Goal: Obtain resource: Obtain resource

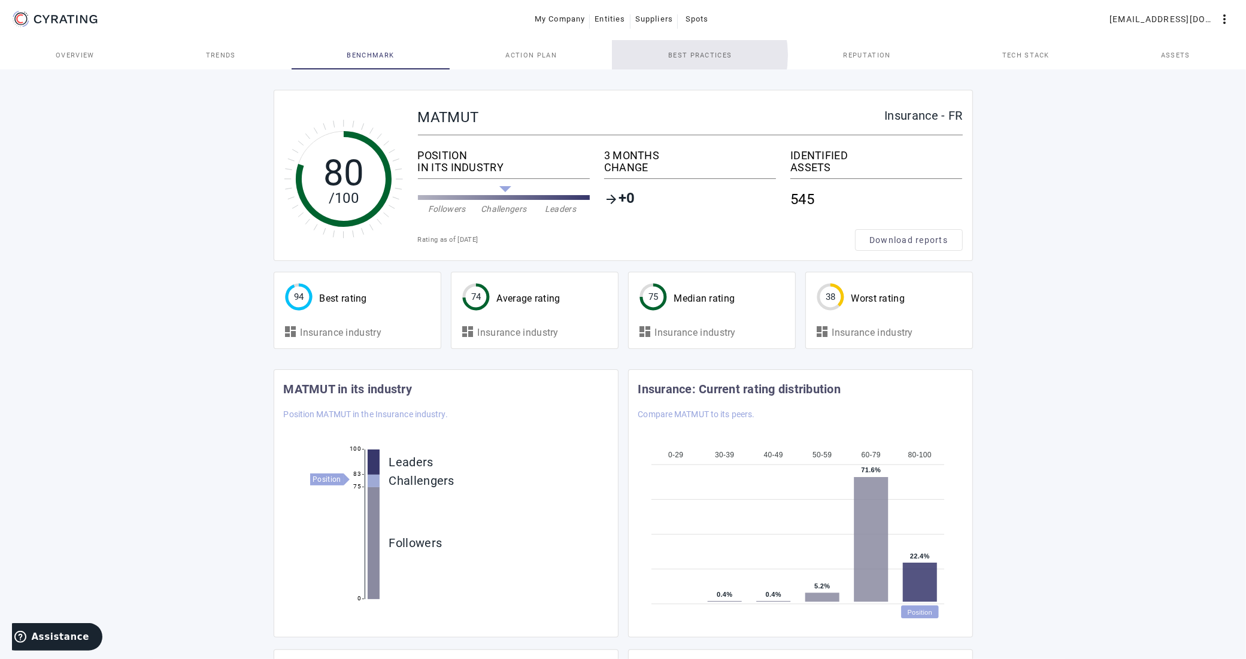
click at [681, 55] on span "Best practices" at bounding box center [699, 55] width 63 height 7
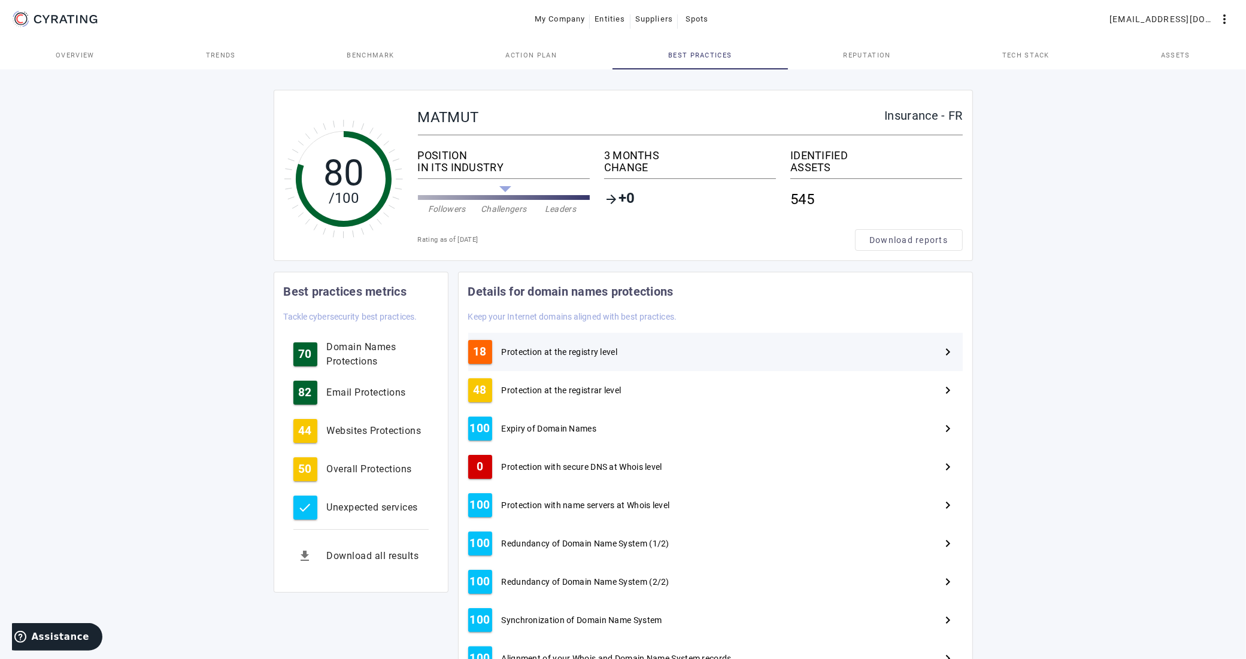
click at [572, 347] on span "Protection at the registry level" at bounding box center [560, 352] width 116 height 12
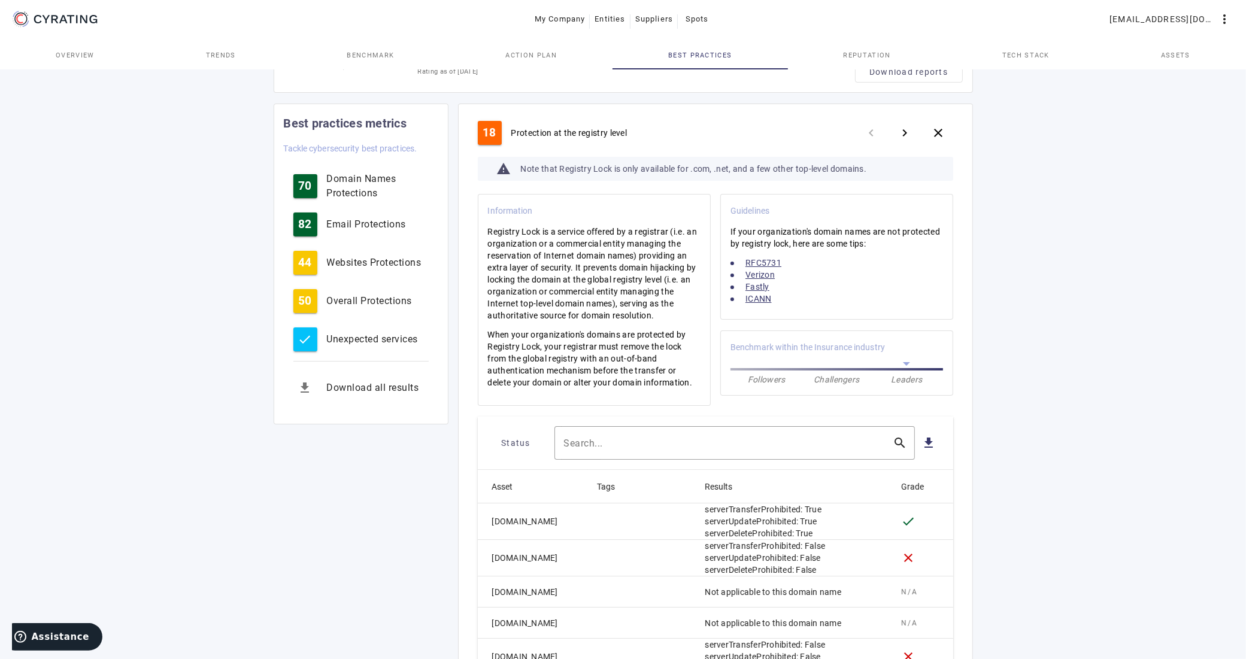
scroll to position [144, 0]
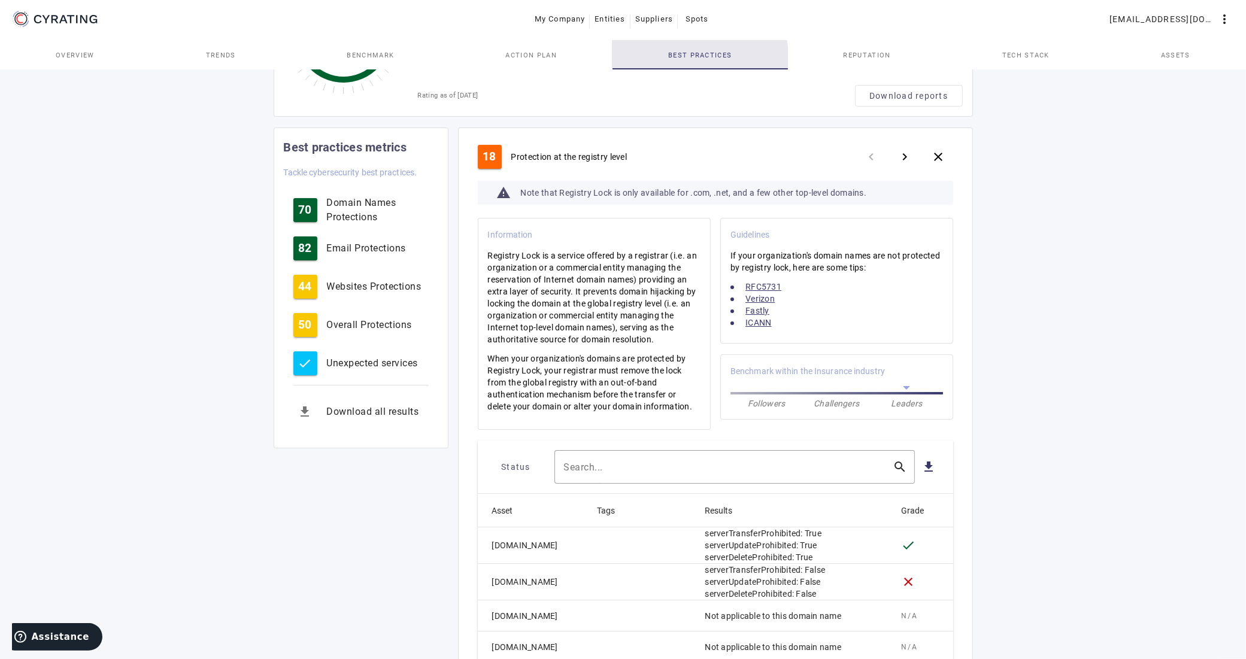
click at [689, 57] on span "Best practices" at bounding box center [699, 55] width 63 height 7
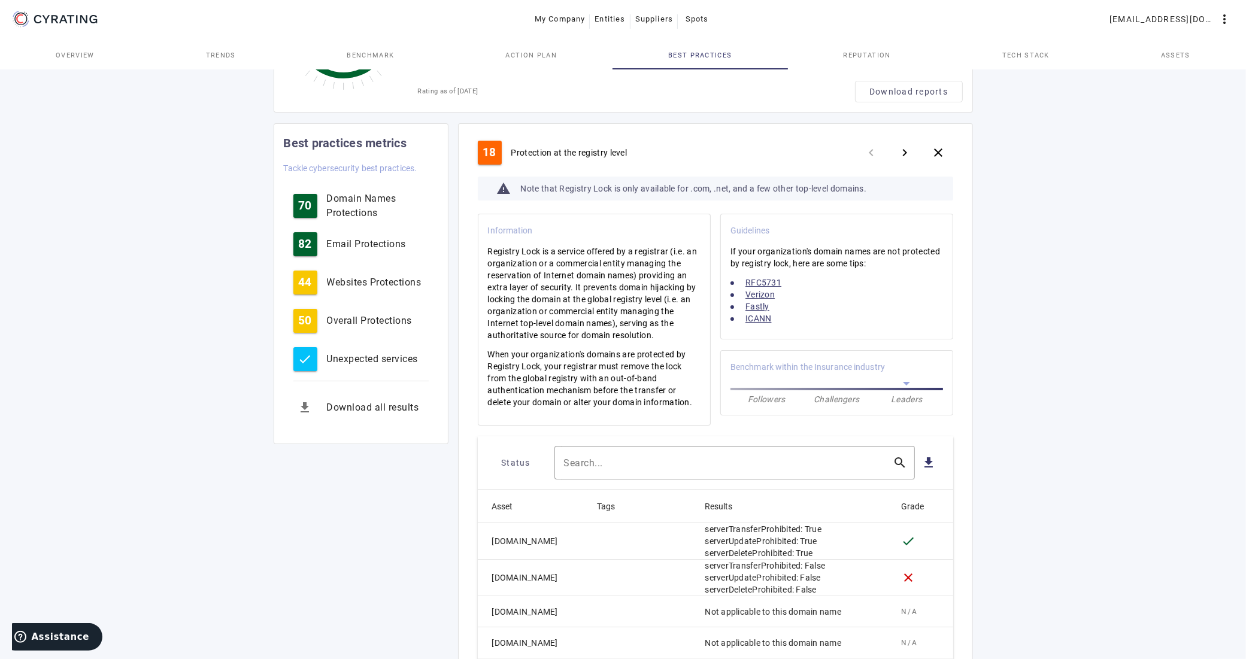
scroll to position [0, 0]
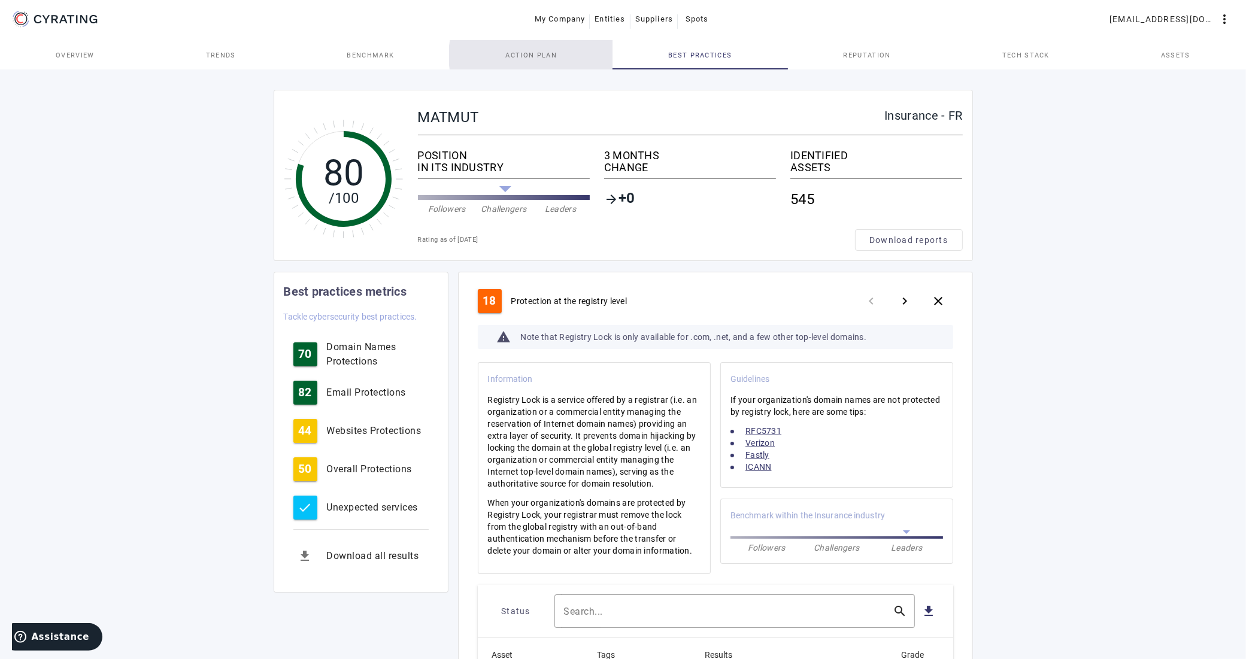
click at [537, 56] on span "Action Plan" at bounding box center [530, 55] width 51 height 7
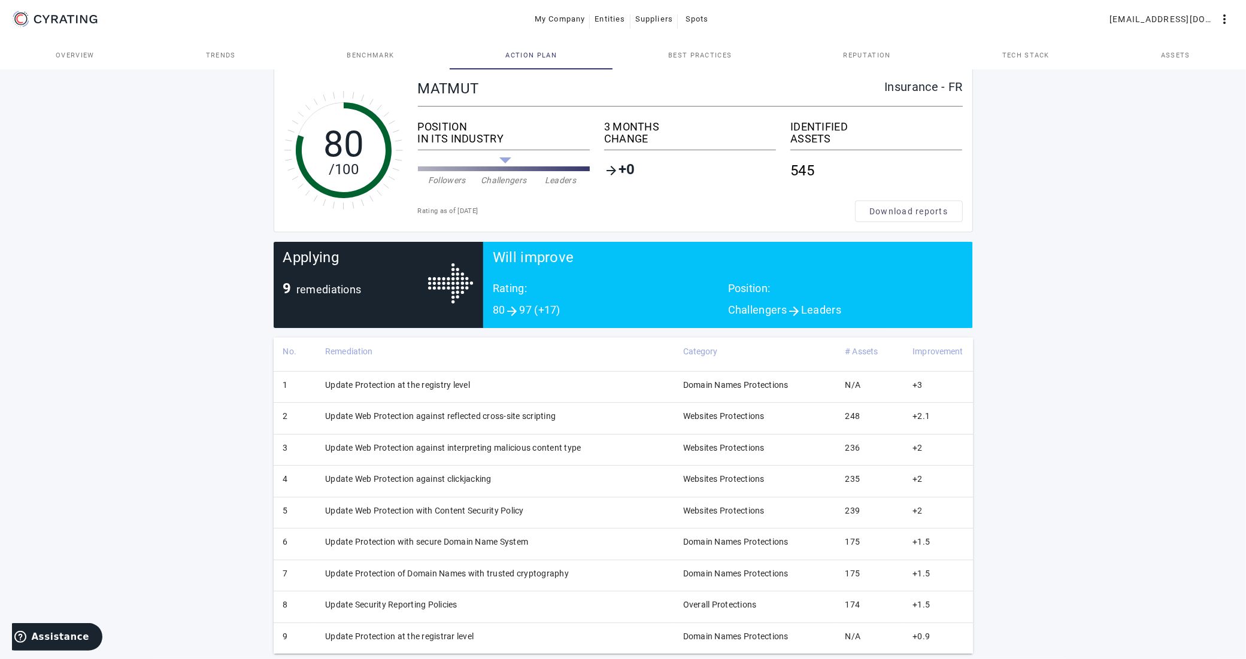
scroll to position [46, 0]
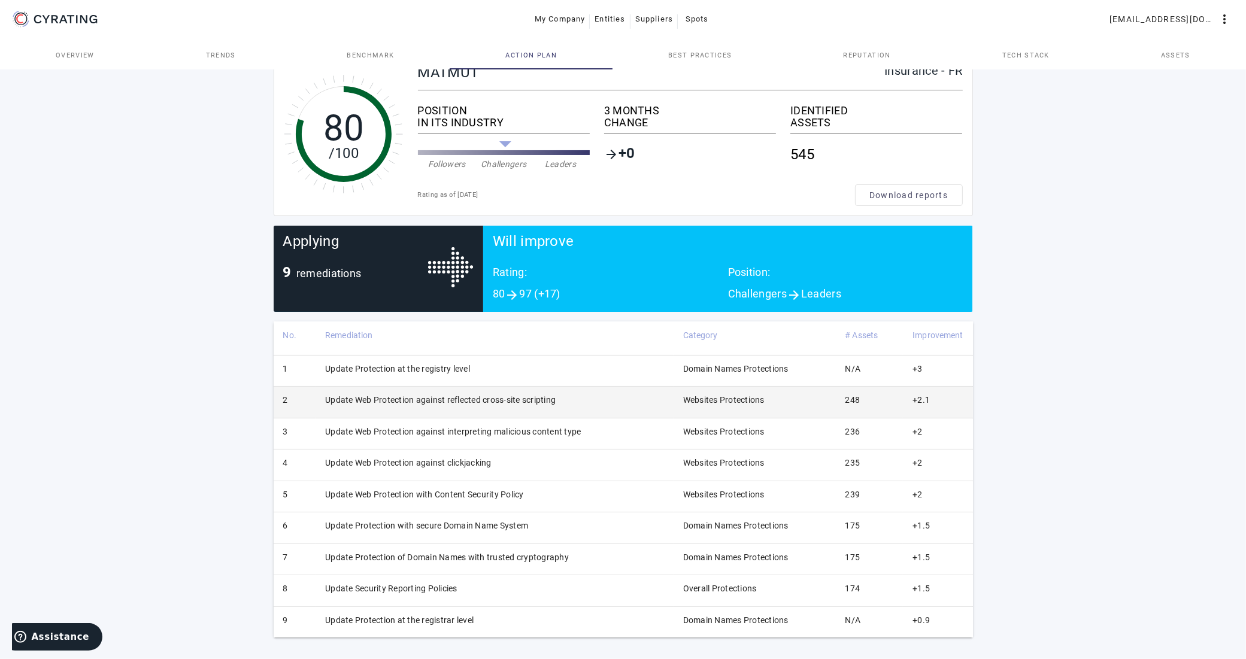
click at [440, 397] on td "Update Web Protection against reflected cross-site scripting" at bounding box center [495, 402] width 358 height 31
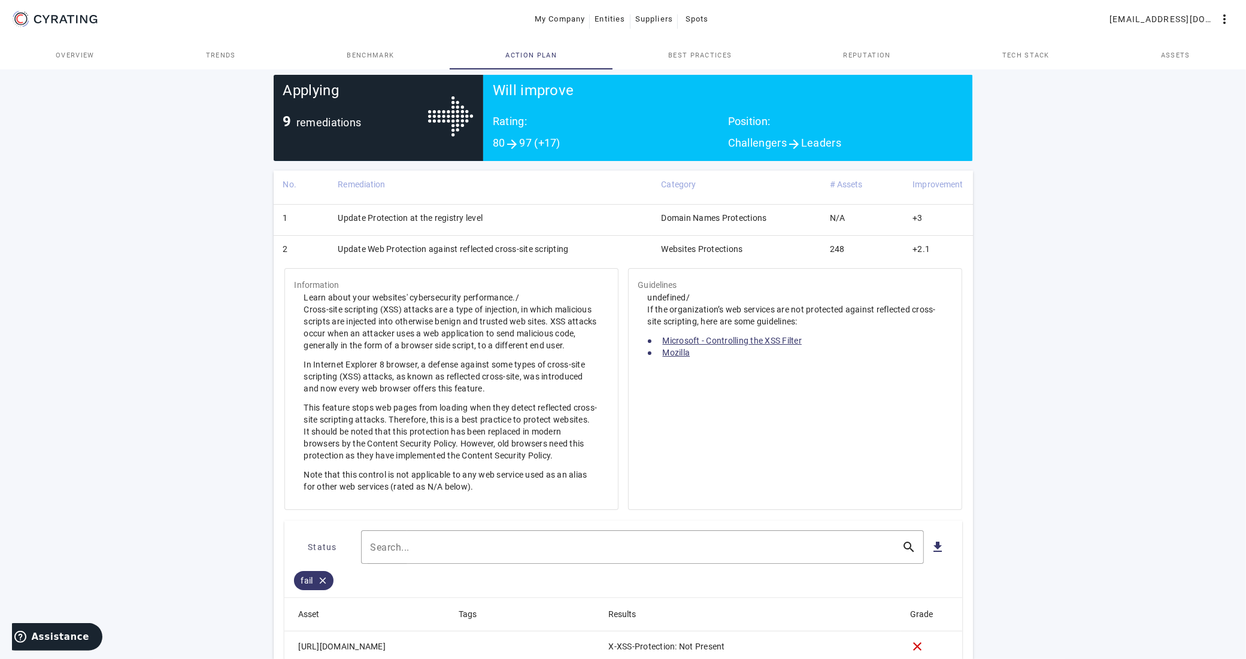
scroll to position [195, 0]
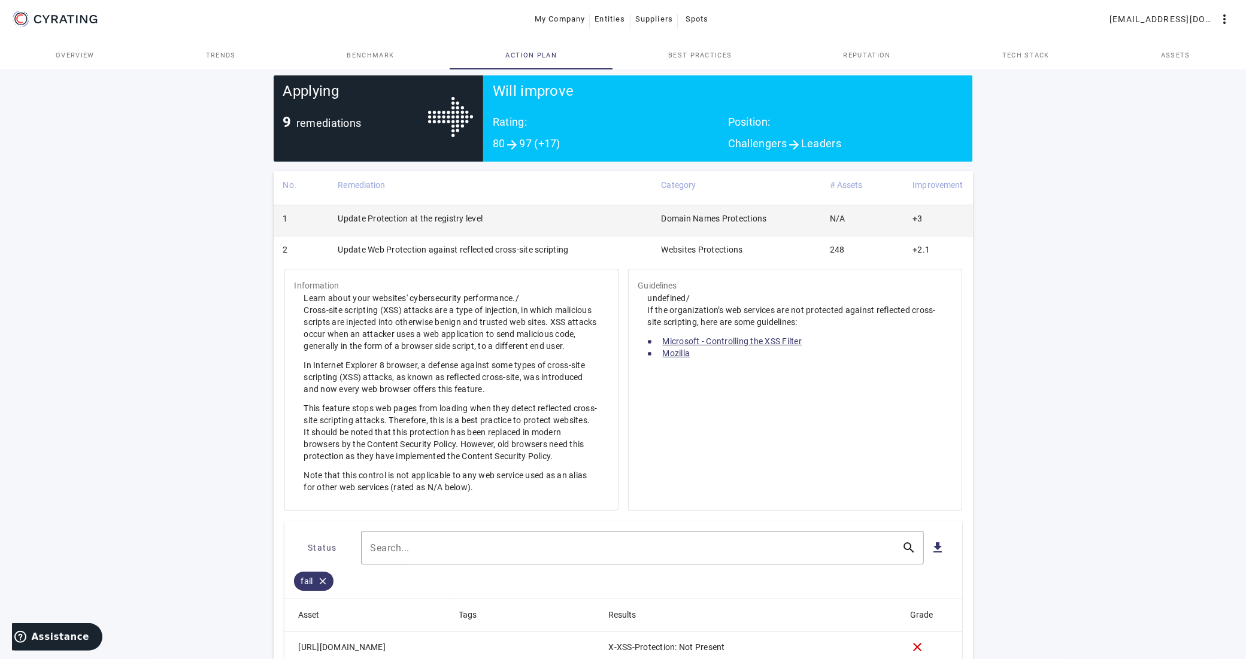
click at [461, 219] on td "Update Protection at the registry level" at bounding box center [489, 220] width 323 height 31
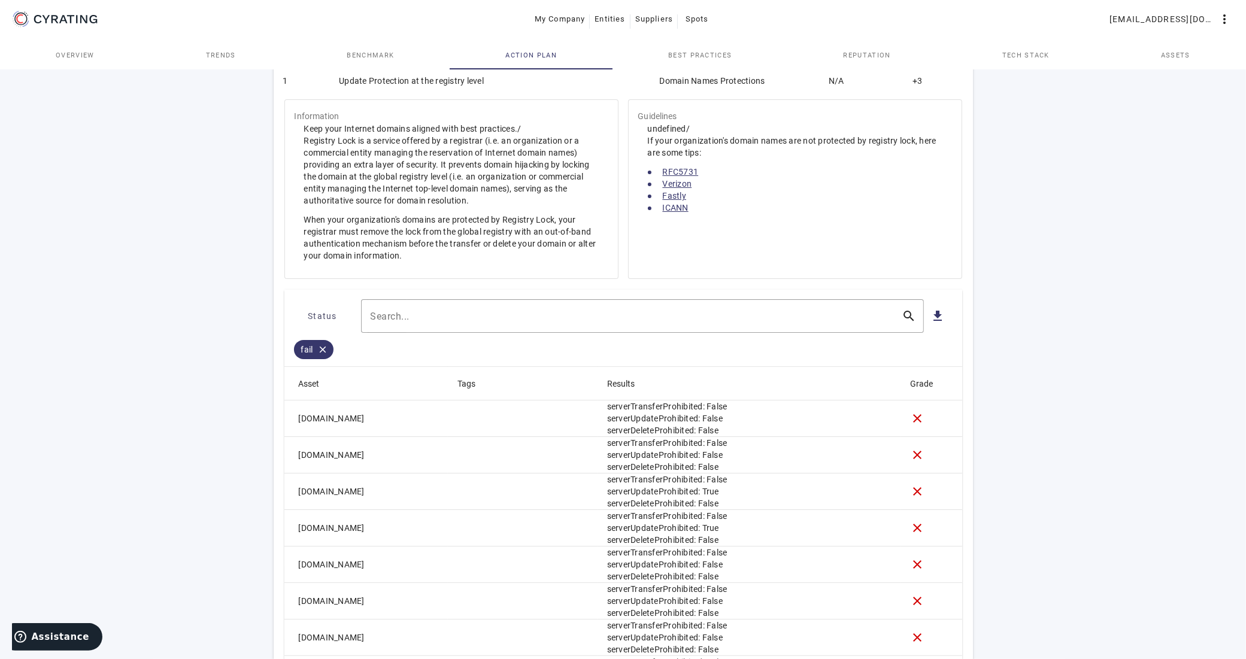
scroll to position [309, 0]
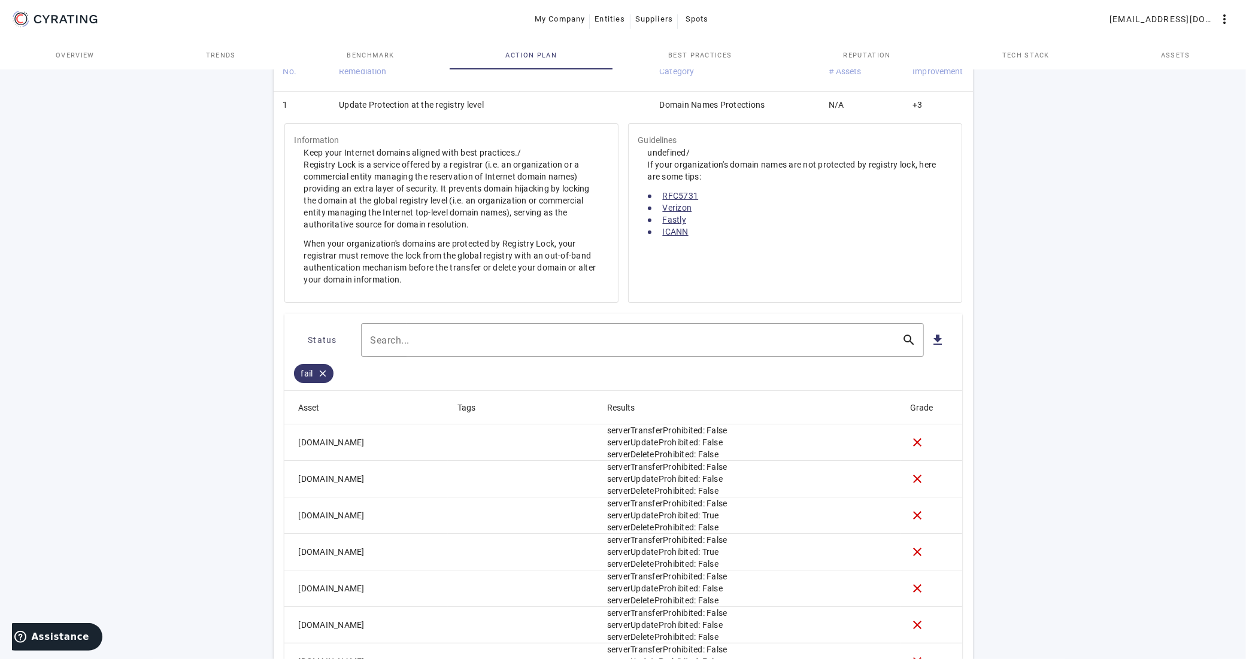
click at [408, 105] on td "Update Protection at the registry level" at bounding box center [489, 106] width 320 height 31
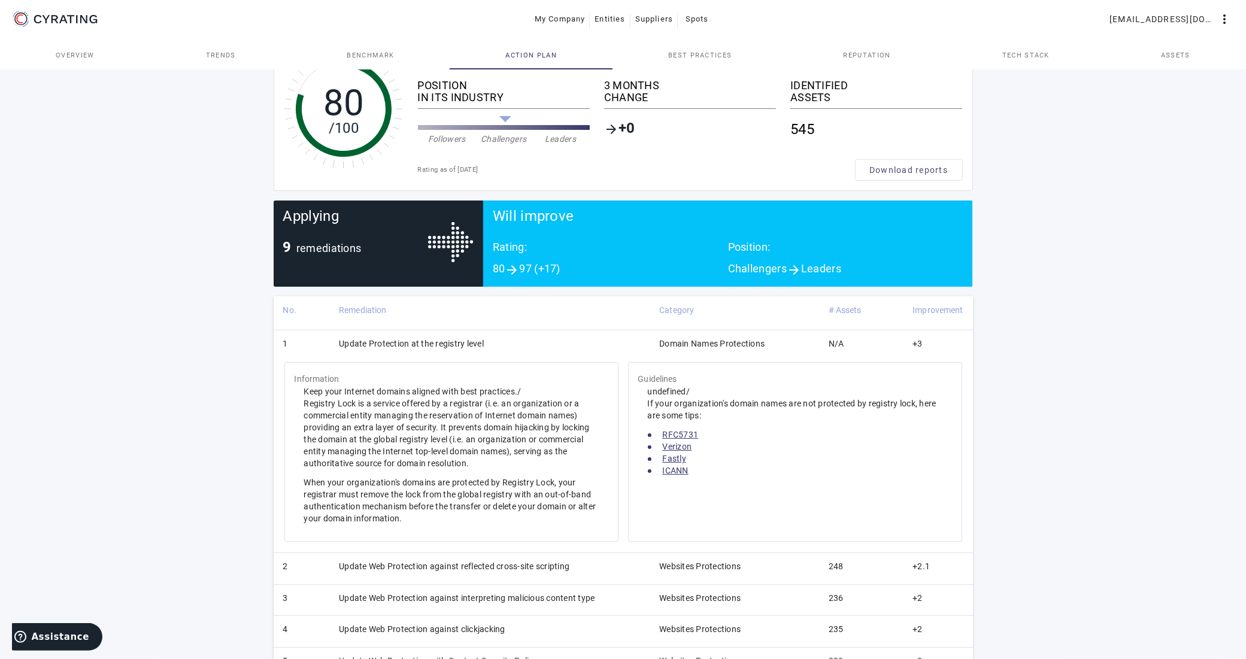
scroll to position [46, 0]
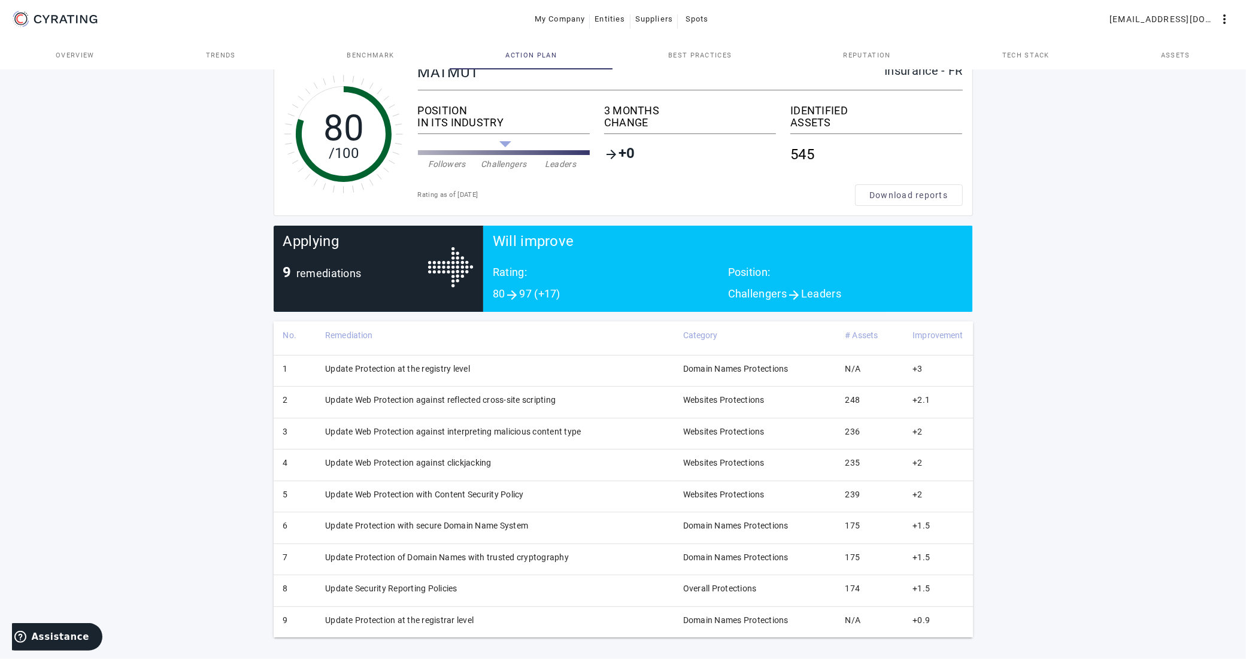
click at [696, 56] on span "Best practices" at bounding box center [699, 55] width 63 height 7
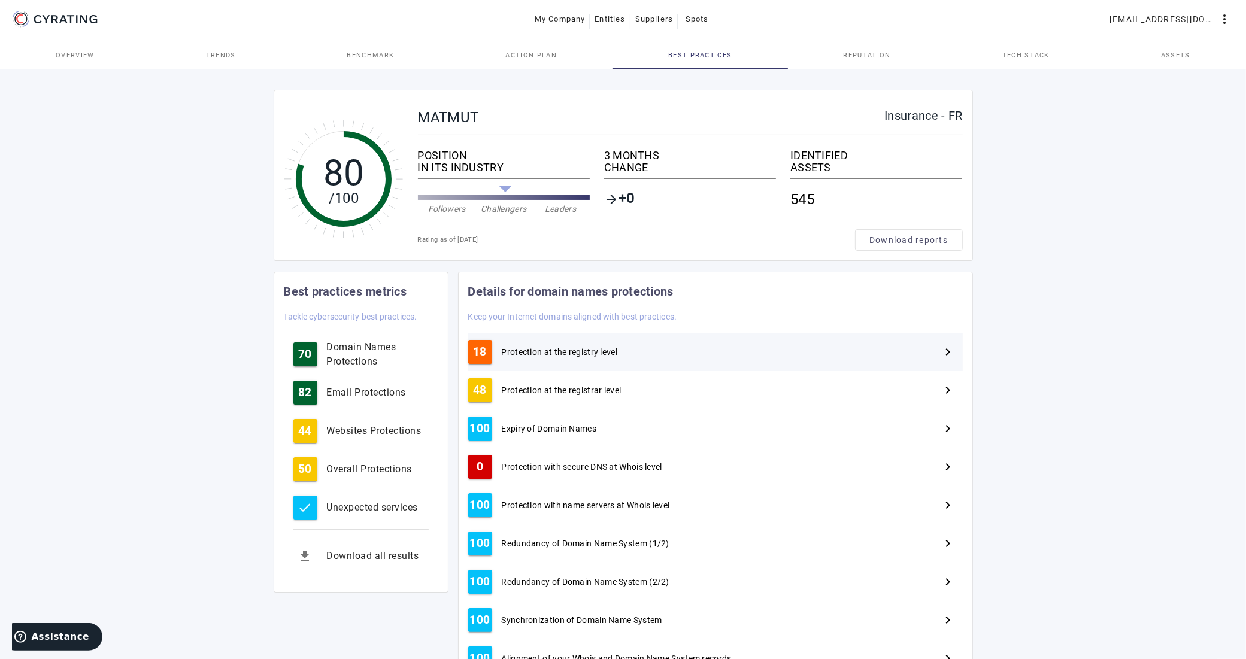
click at [595, 354] on span "Protection at the registry level" at bounding box center [560, 352] width 116 height 12
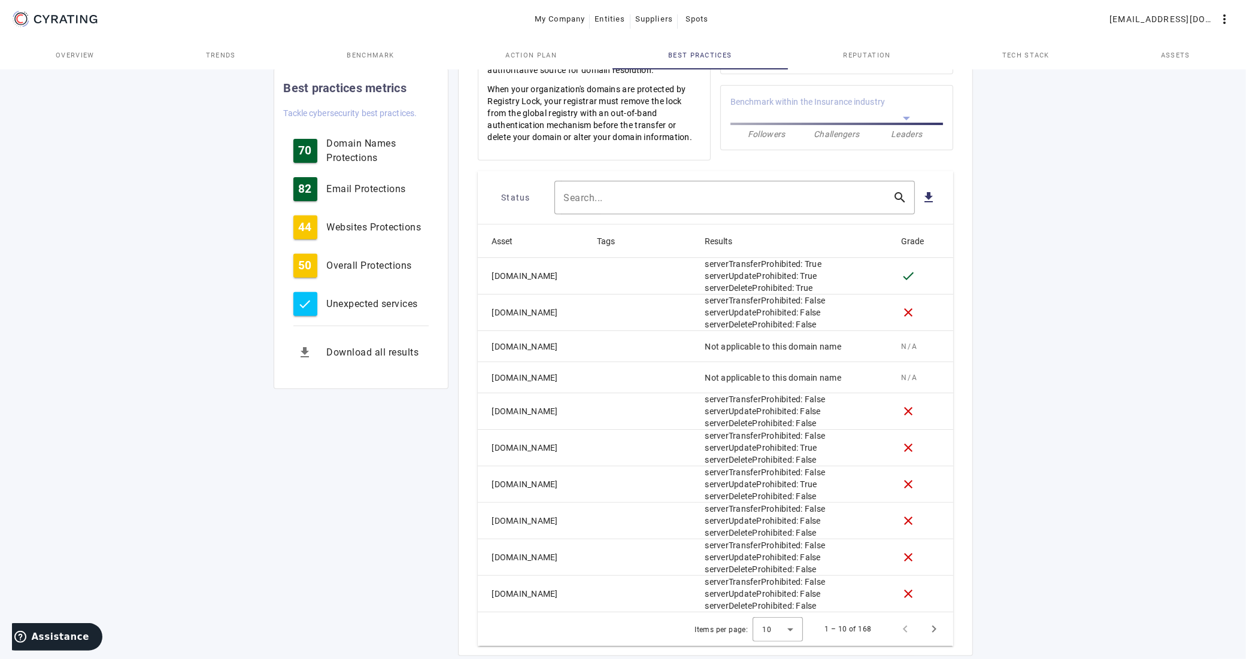
scroll to position [444, 0]
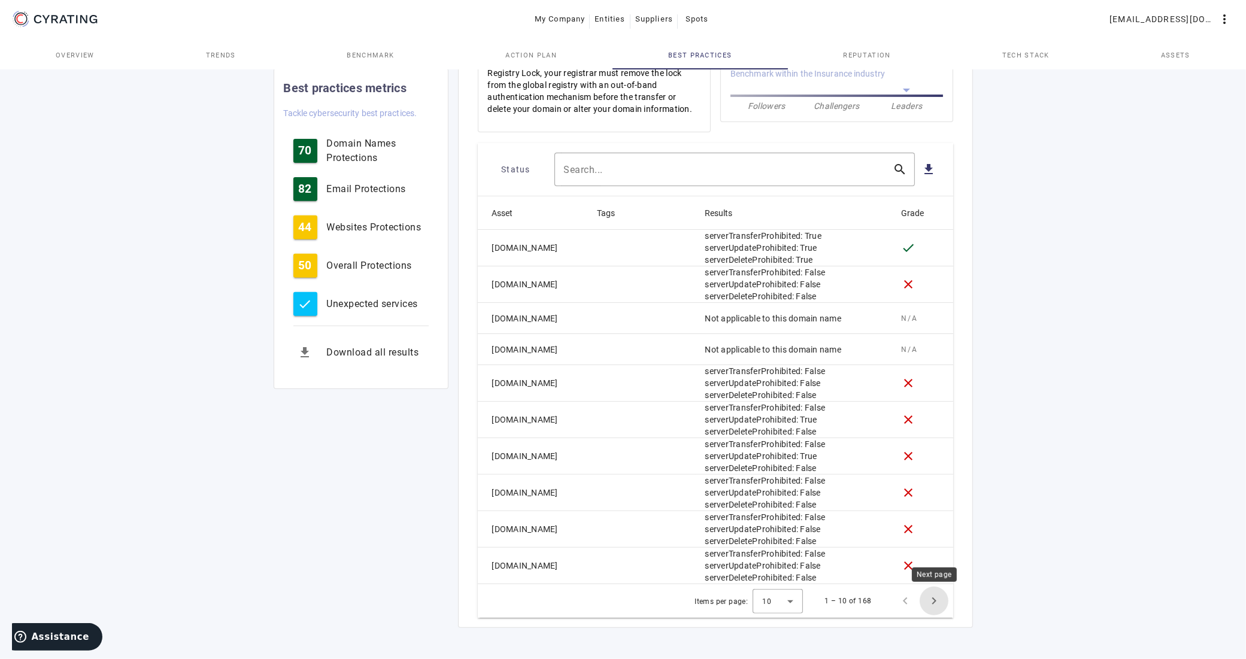
click at [935, 603] on span "Next page" at bounding box center [934, 601] width 29 height 29
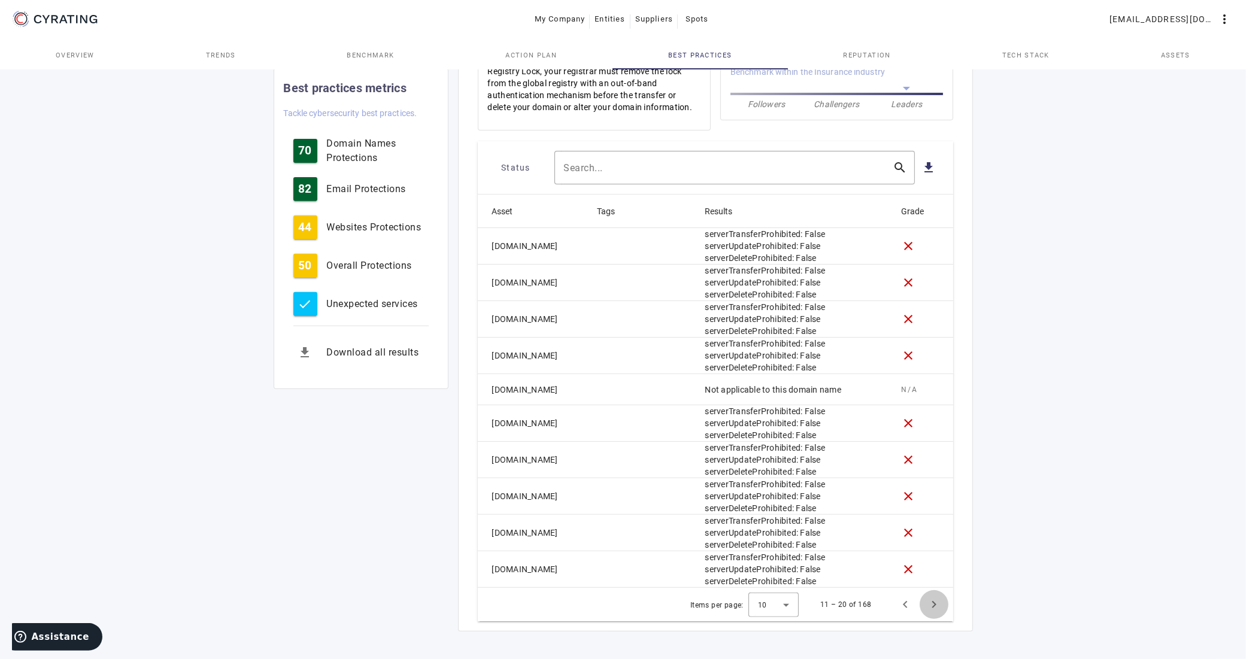
click at [935, 603] on span "Next page" at bounding box center [934, 604] width 29 height 29
click at [934, 608] on span "Next page" at bounding box center [934, 604] width 29 height 29
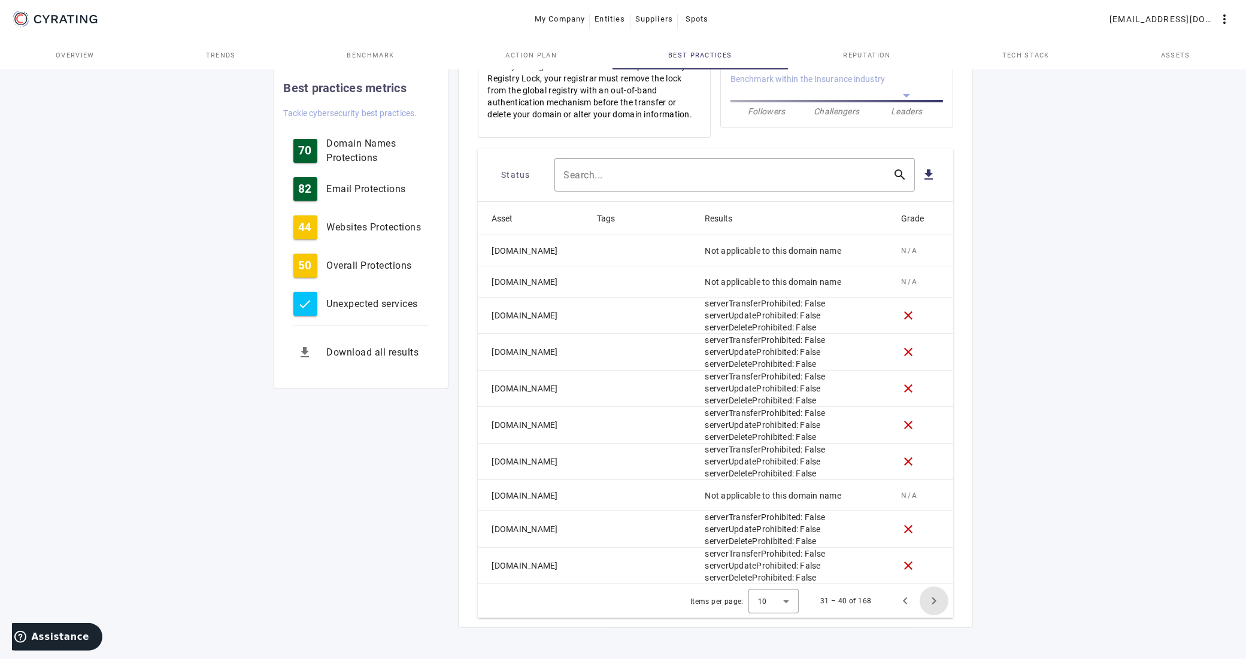
scroll to position [438, 0]
click at [935, 601] on span "Next page" at bounding box center [934, 601] width 29 height 29
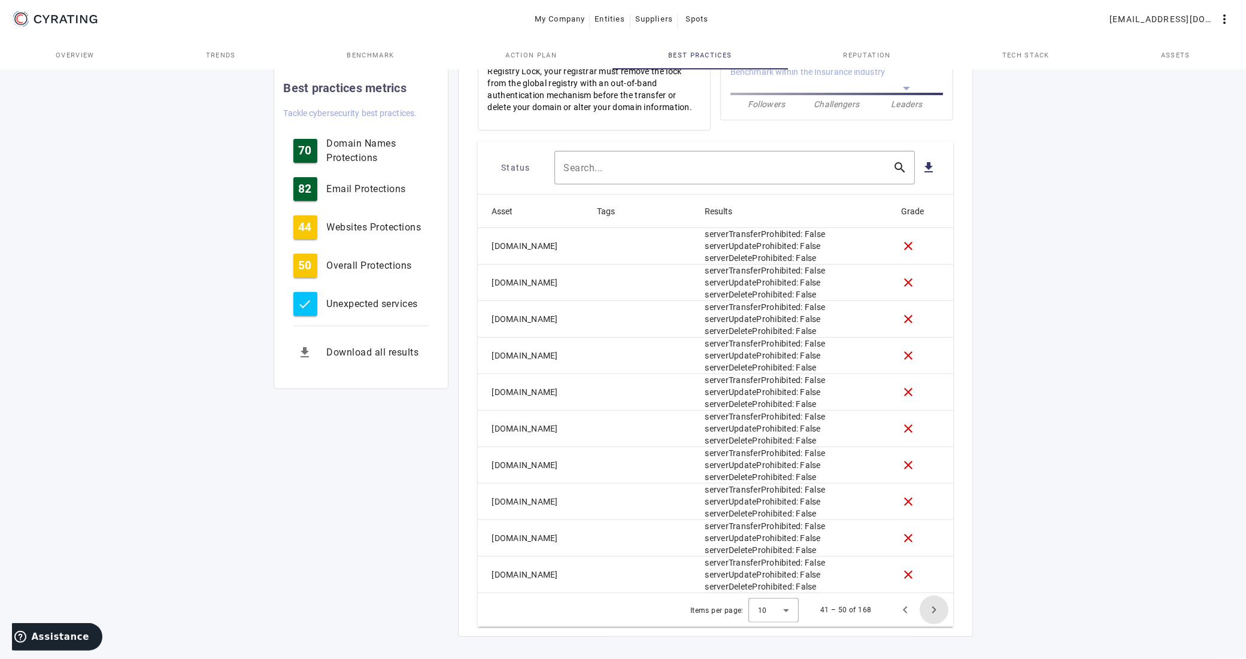
click at [933, 615] on span "Next page" at bounding box center [934, 610] width 29 height 29
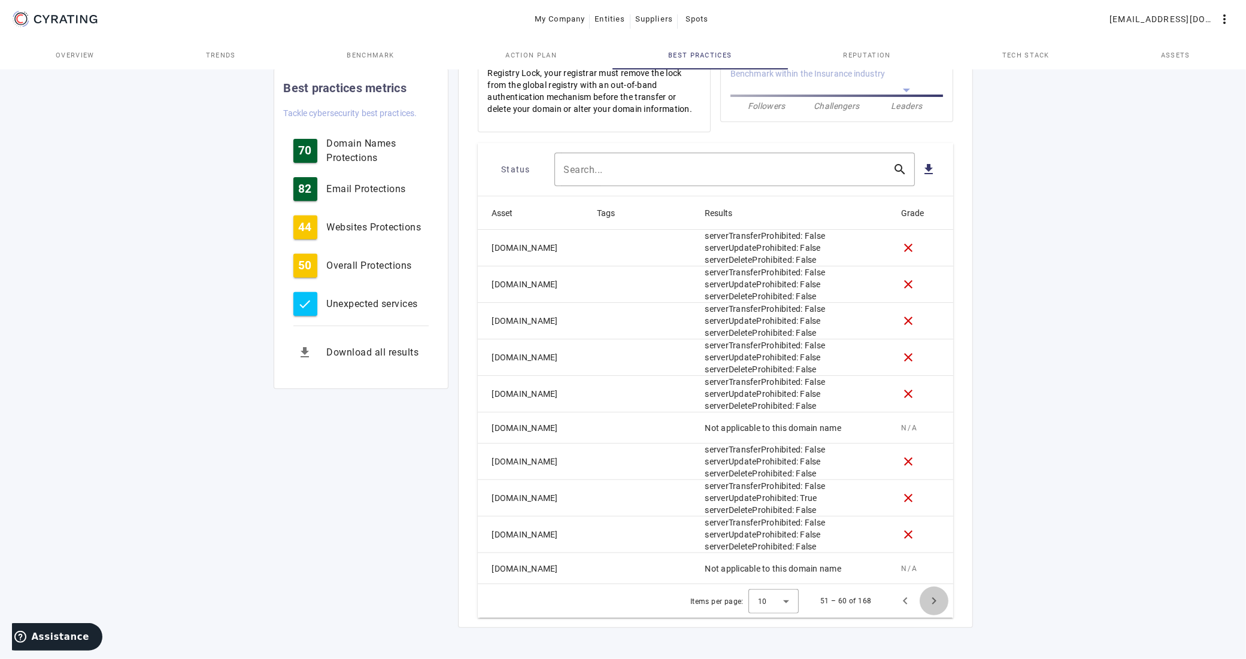
click at [935, 604] on span "Next page" at bounding box center [934, 601] width 29 height 29
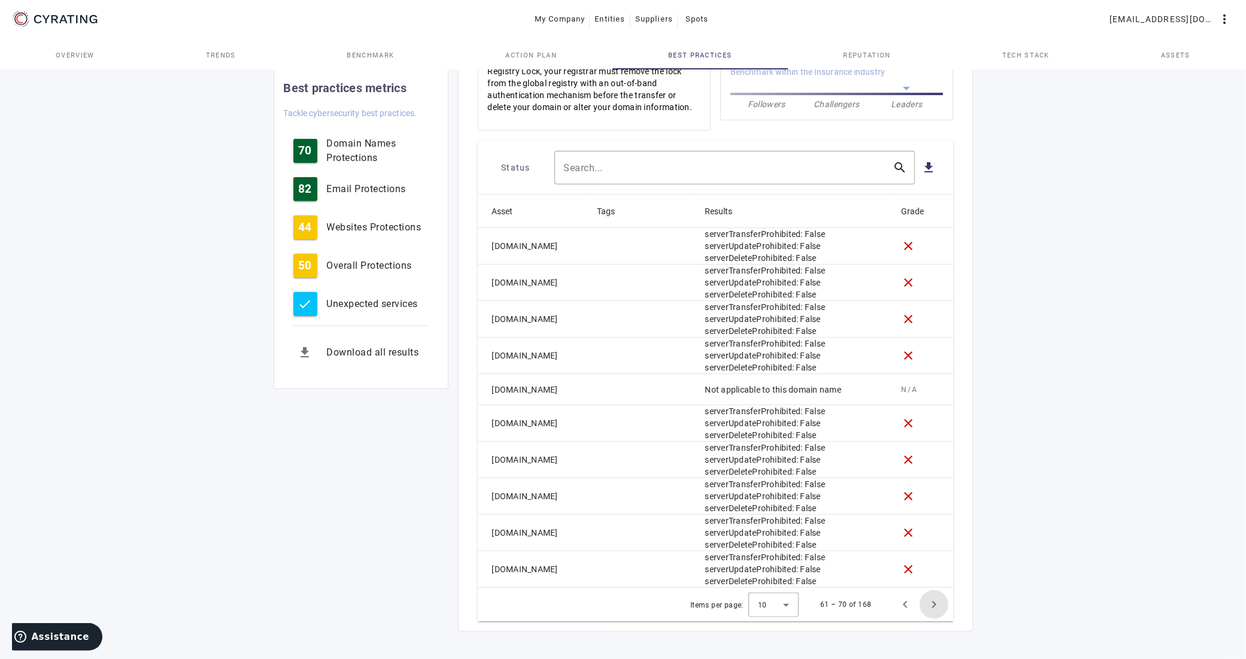
click at [935, 608] on span "Next page" at bounding box center [934, 604] width 29 height 29
click at [935, 609] on span "Next page" at bounding box center [934, 604] width 29 height 29
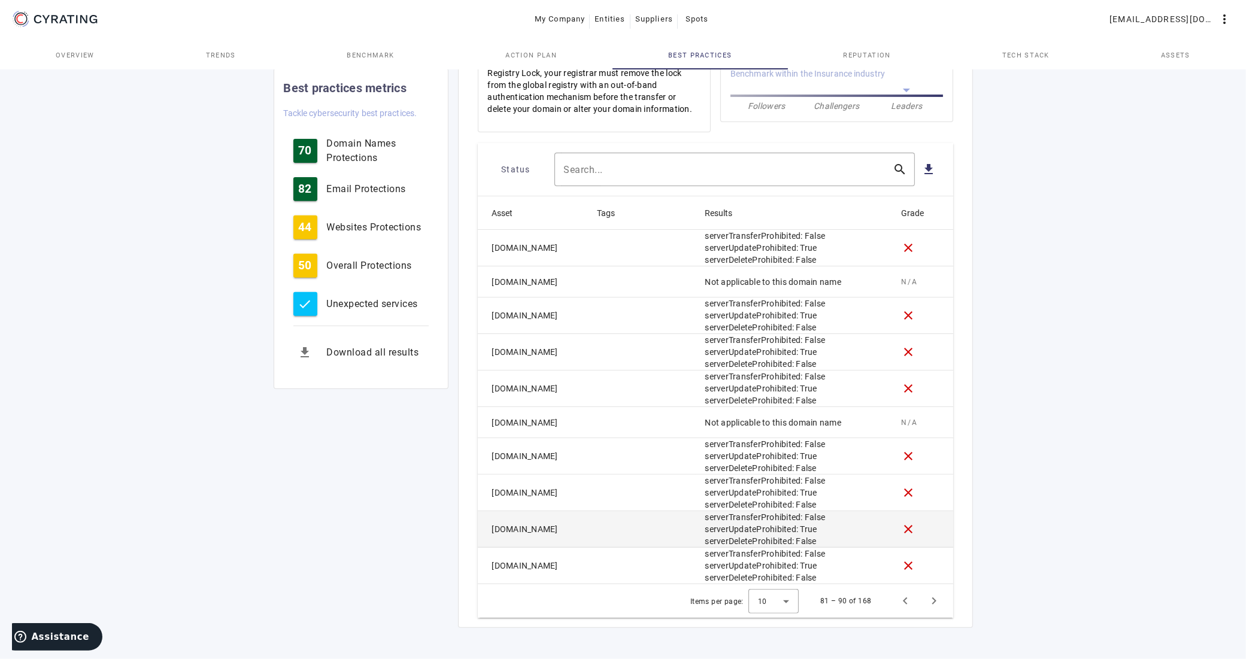
click at [651, 528] on mat-cell at bounding box center [642, 529] width 108 height 37
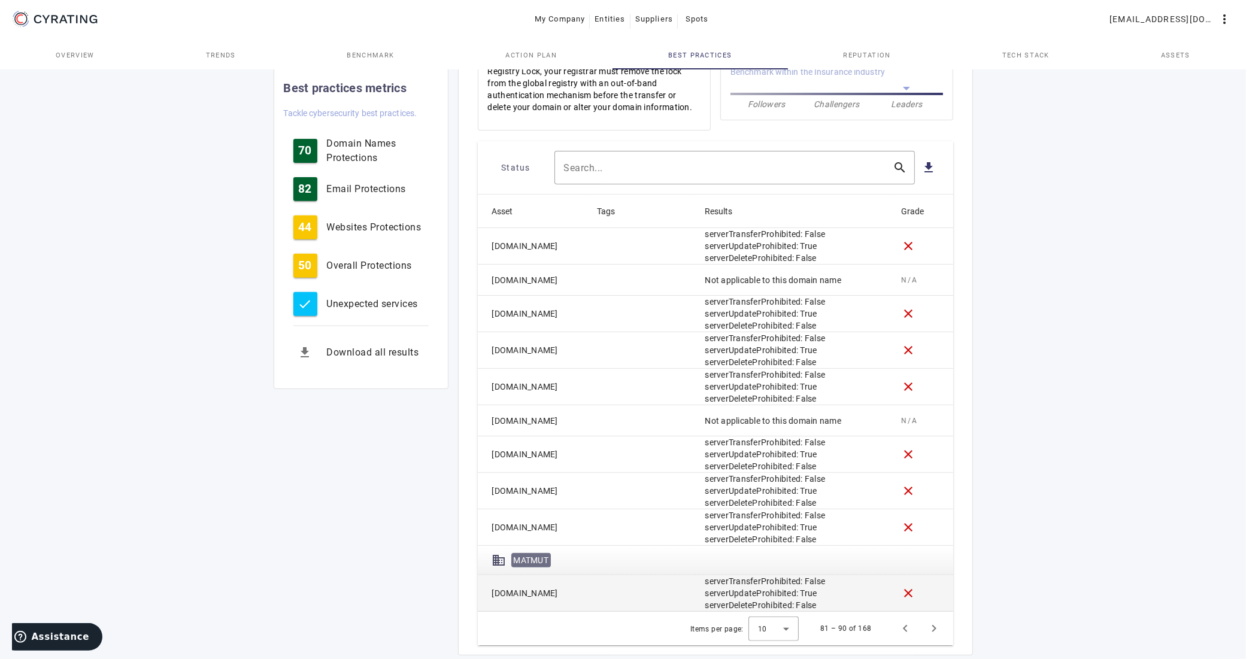
click at [651, 595] on mat-cell at bounding box center [642, 593] width 108 height 37
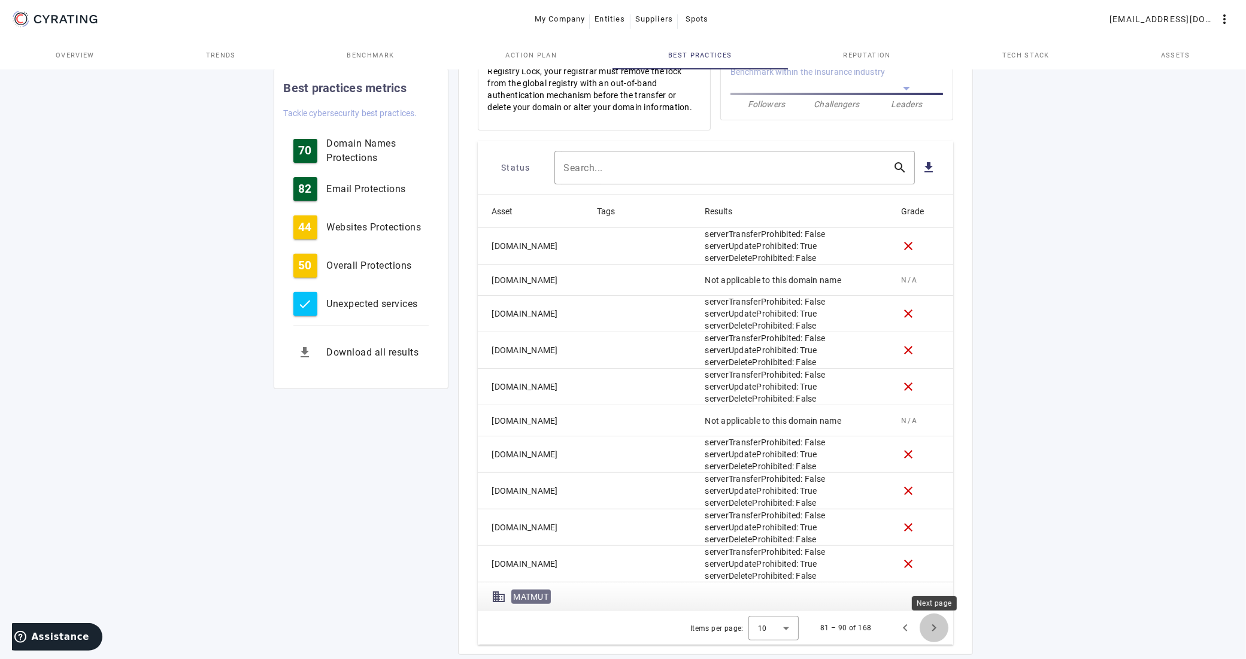
click at [932, 633] on span "Next page" at bounding box center [934, 628] width 29 height 29
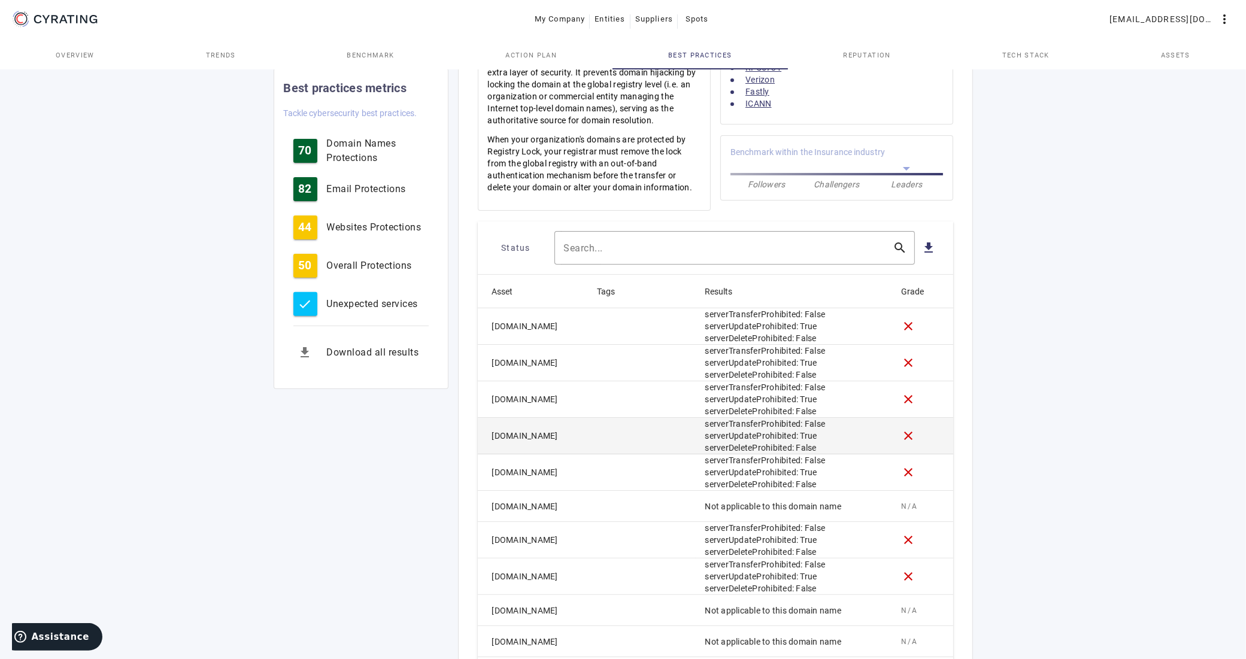
scroll to position [438, 0]
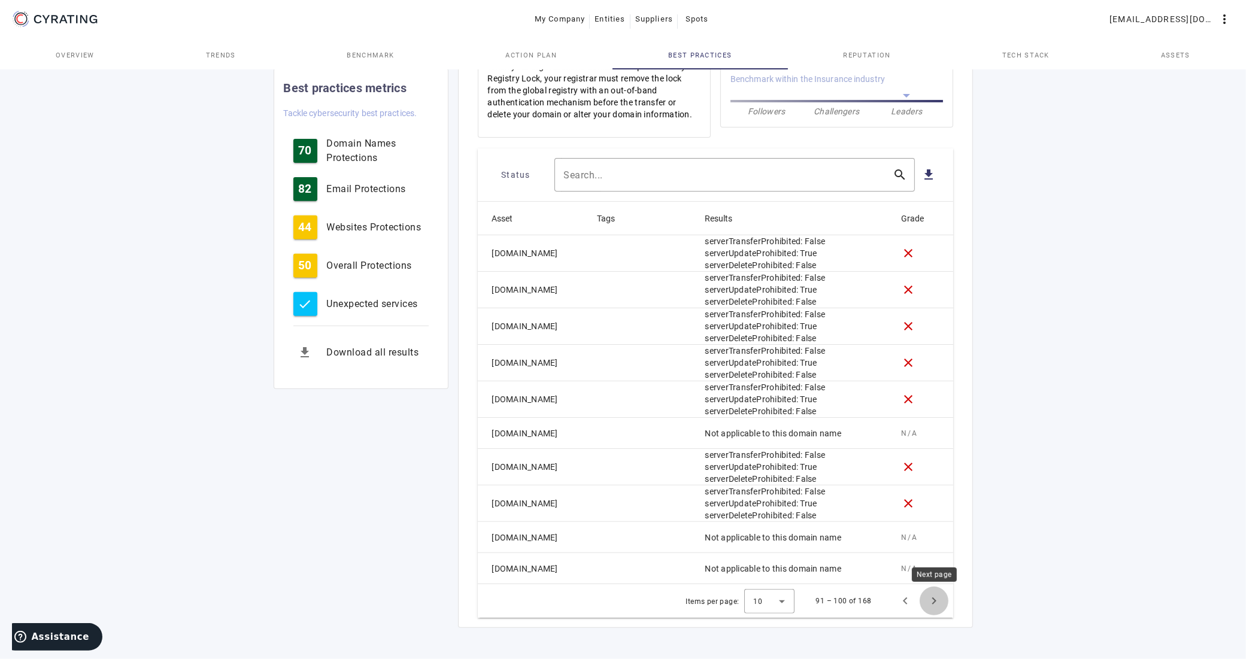
click at [938, 601] on span "Next page" at bounding box center [934, 601] width 29 height 29
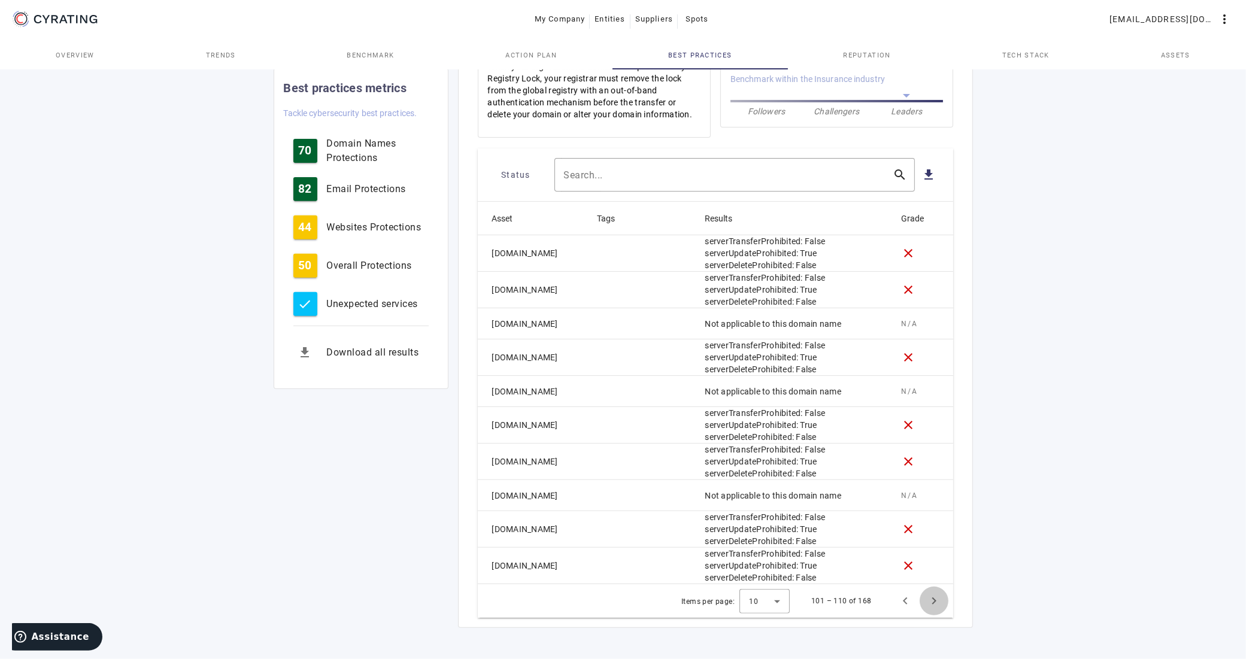
click at [938, 601] on span "Next page" at bounding box center [934, 601] width 29 height 29
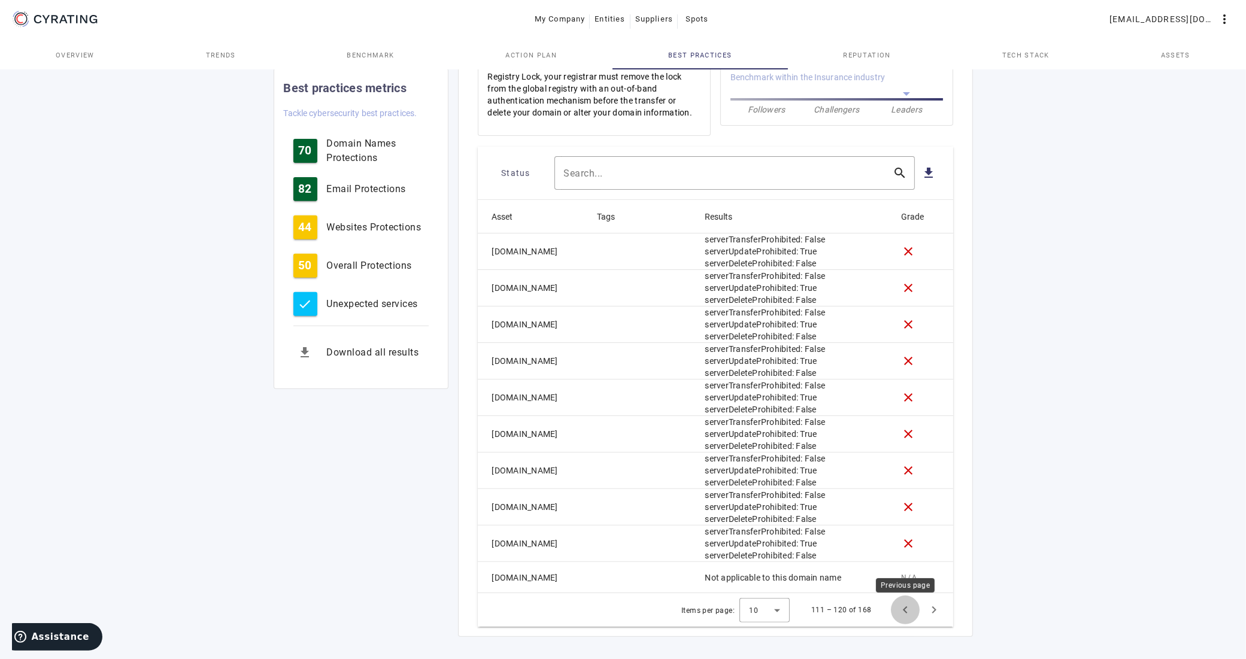
click at [904, 615] on span "Previous page" at bounding box center [905, 610] width 29 height 29
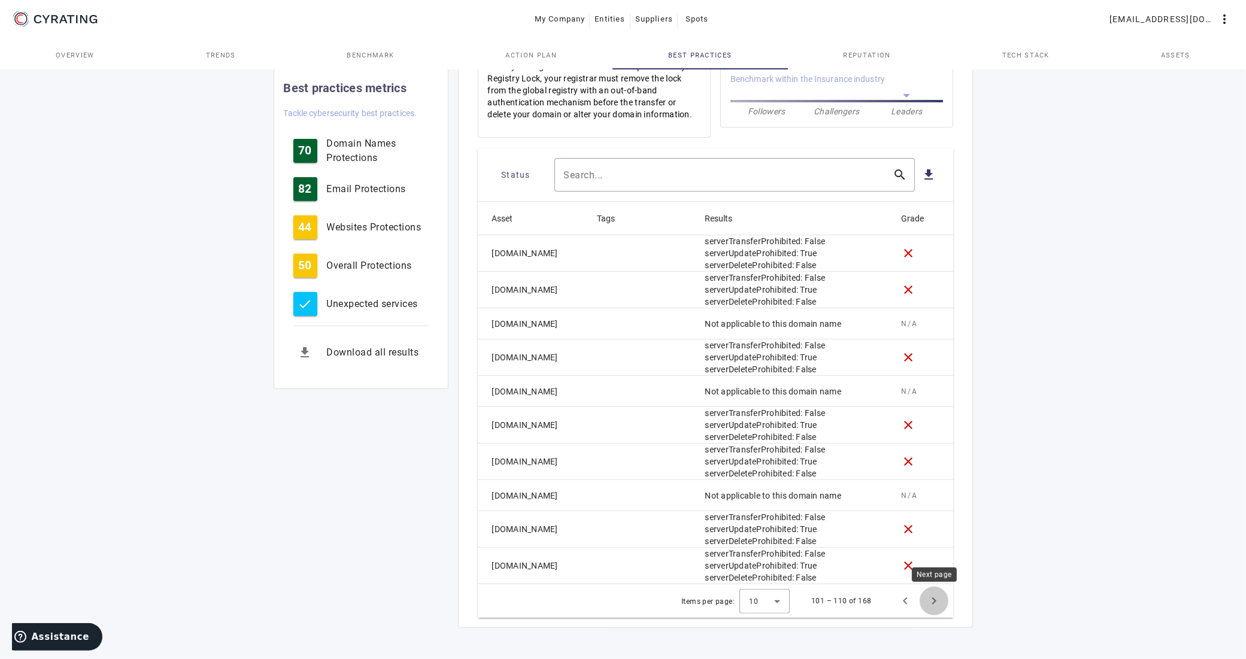
click at [930, 604] on span "Next page" at bounding box center [934, 601] width 29 height 29
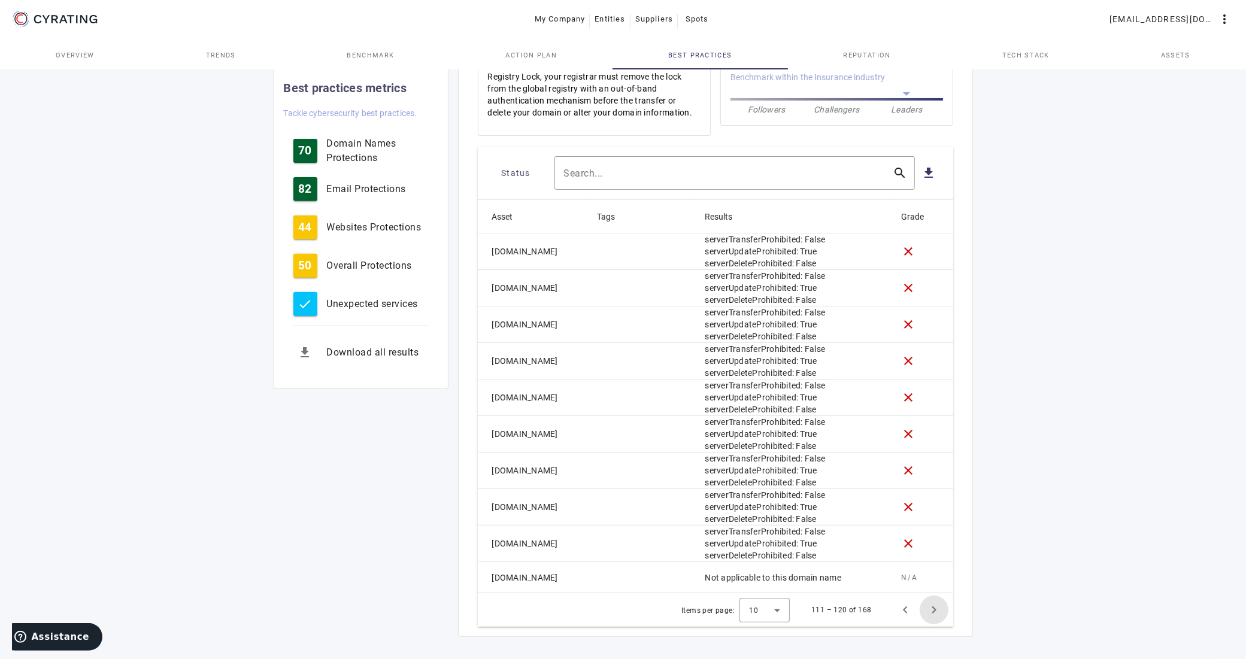
click at [930, 604] on span "Next page" at bounding box center [934, 610] width 29 height 29
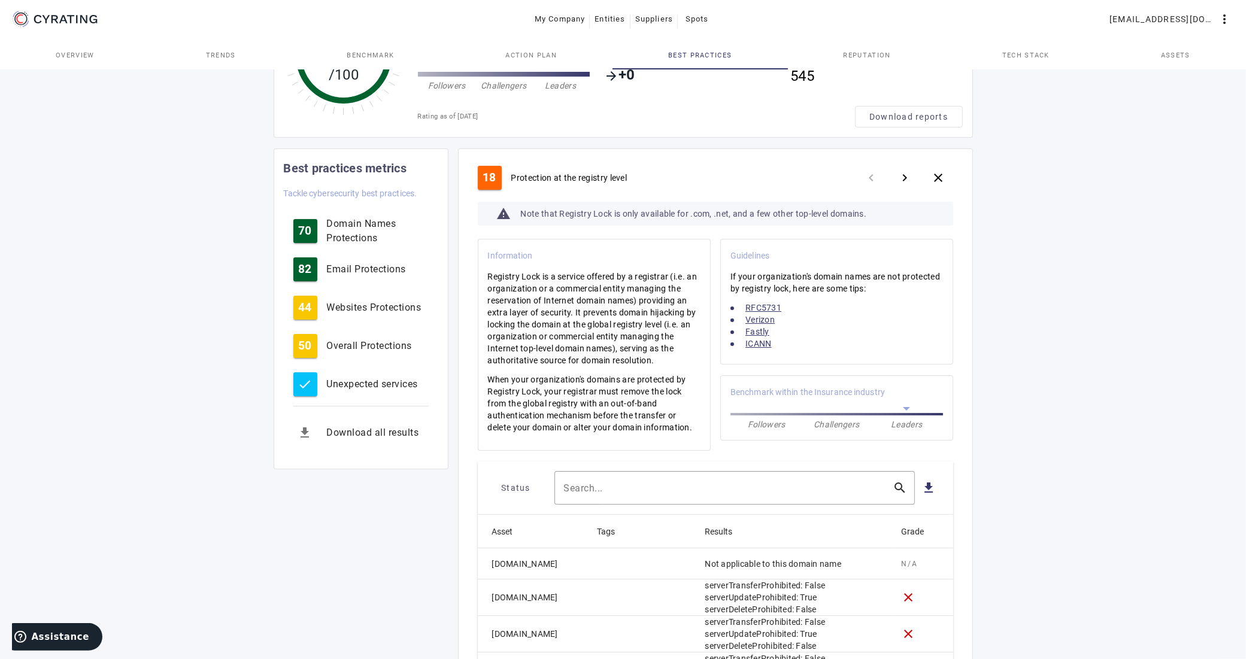
scroll to position [0, 0]
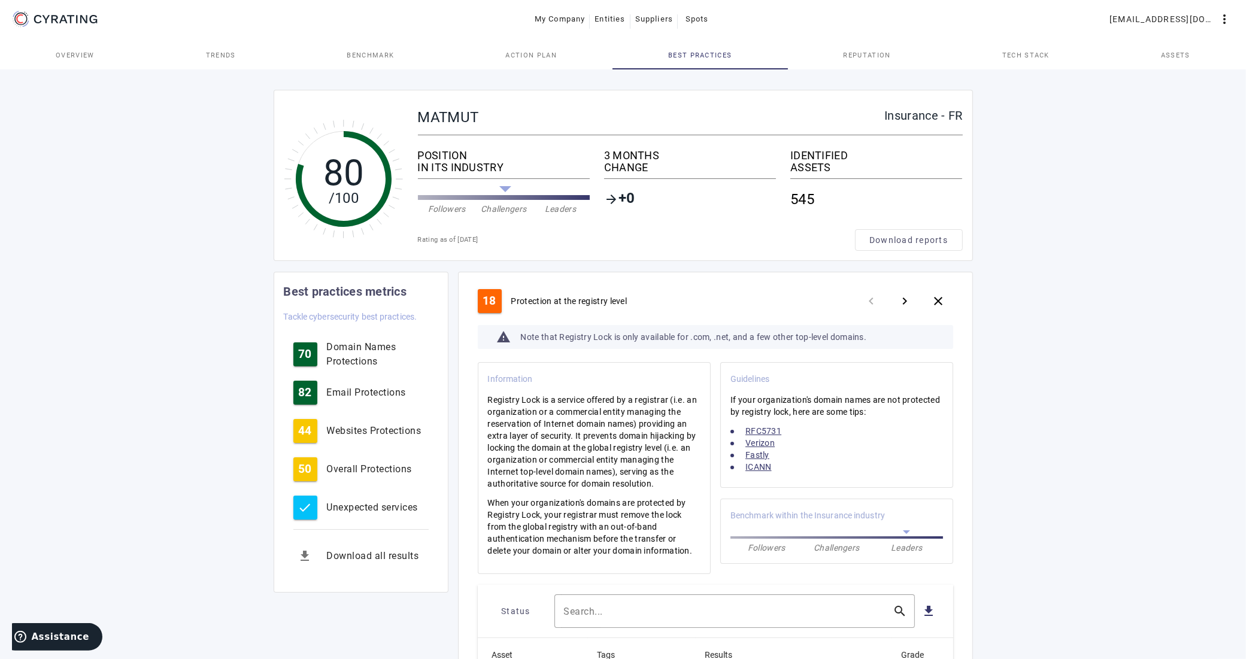
click at [525, 59] on span "Action Plan" at bounding box center [530, 55] width 51 height 29
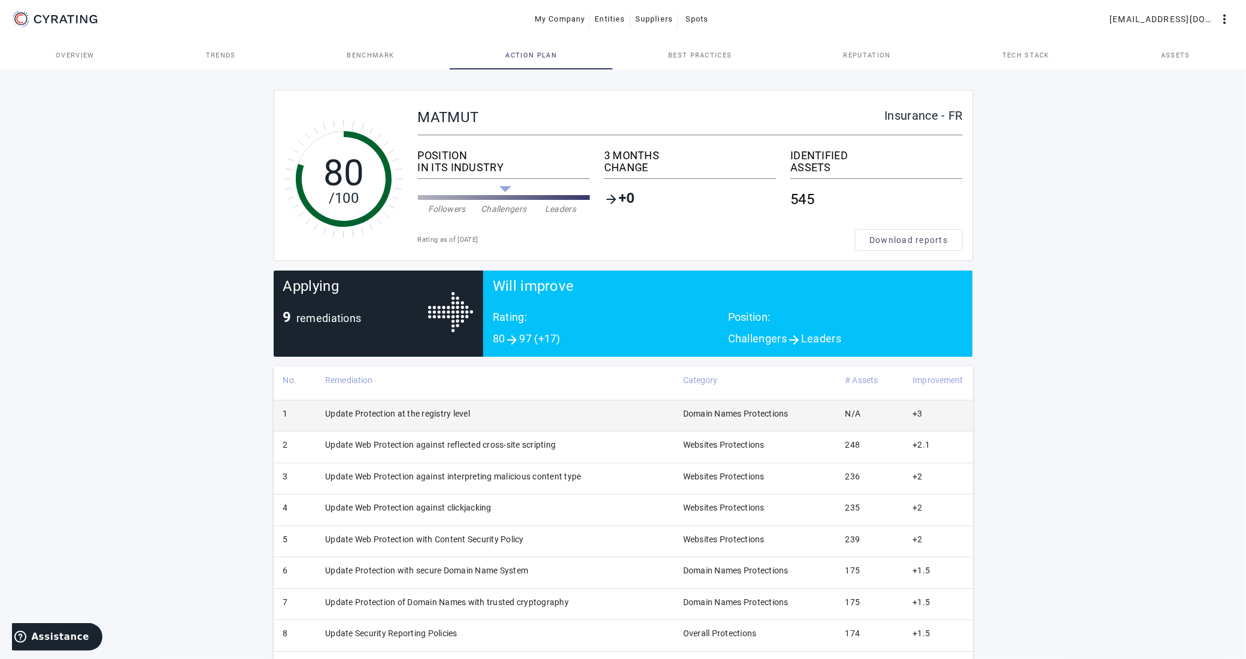
click at [412, 414] on td "Update Protection at the registry level" at bounding box center [495, 415] width 358 height 31
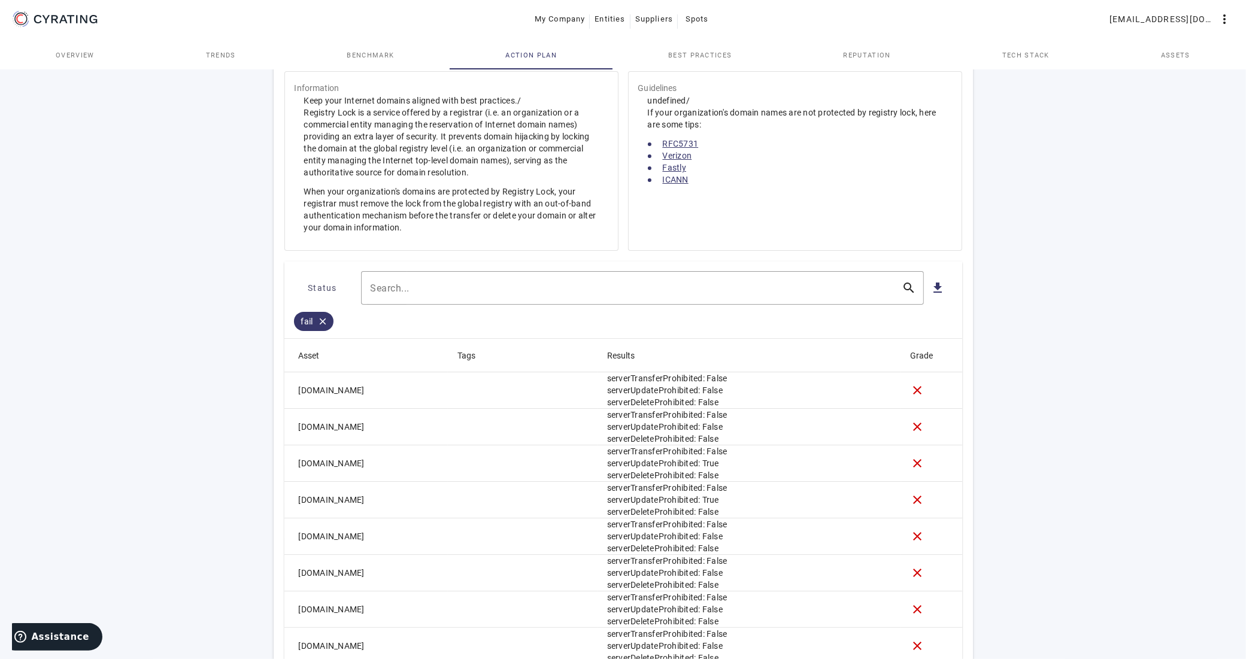
scroll to position [374, 0]
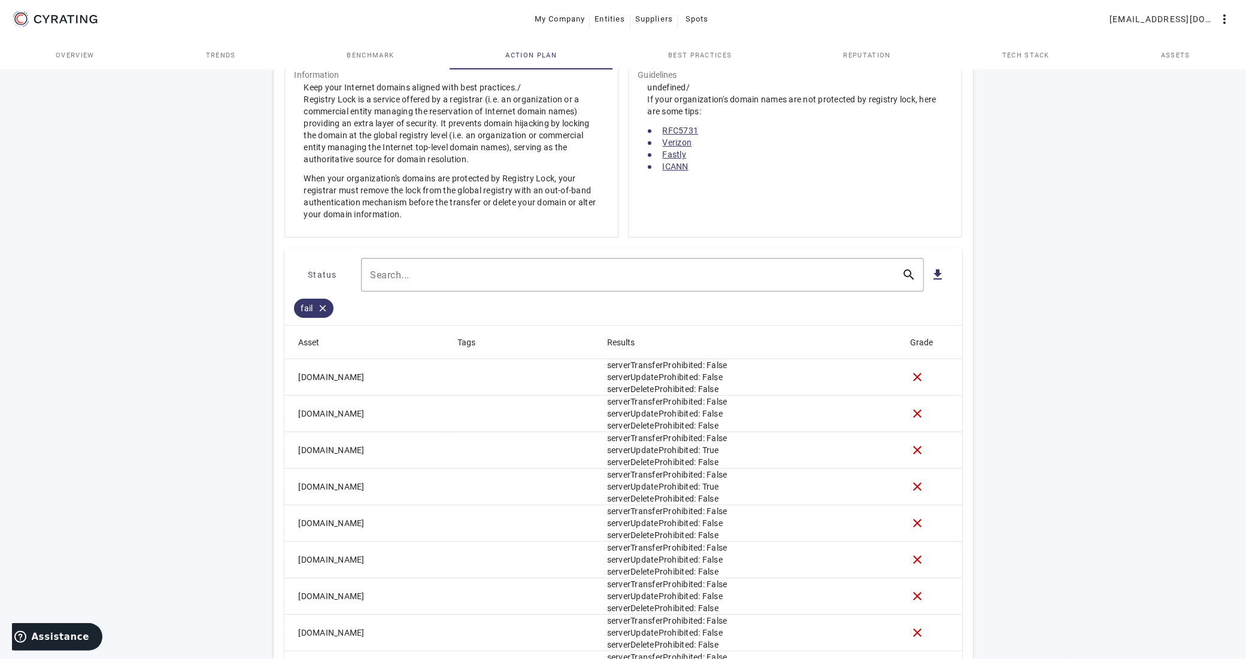
click at [675, 168] on link "ICANN" at bounding box center [676, 167] width 26 height 10
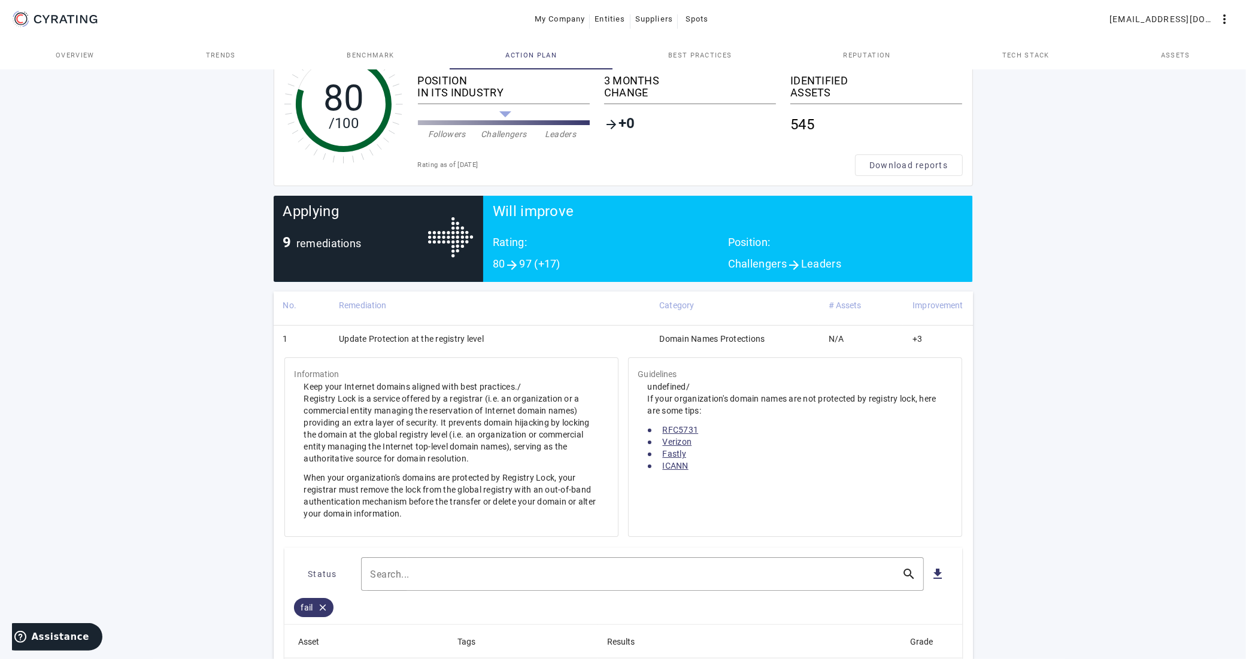
scroll to position [0, 0]
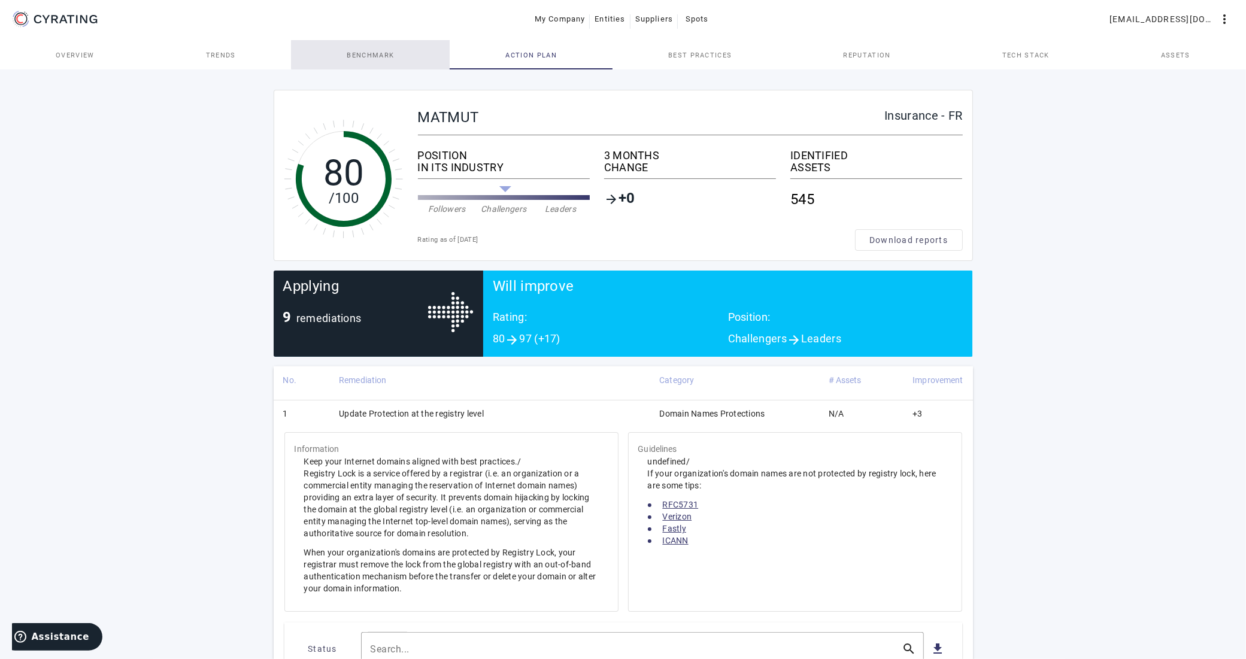
click at [372, 54] on span "Benchmark" at bounding box center [370, 55] width 47 height 7
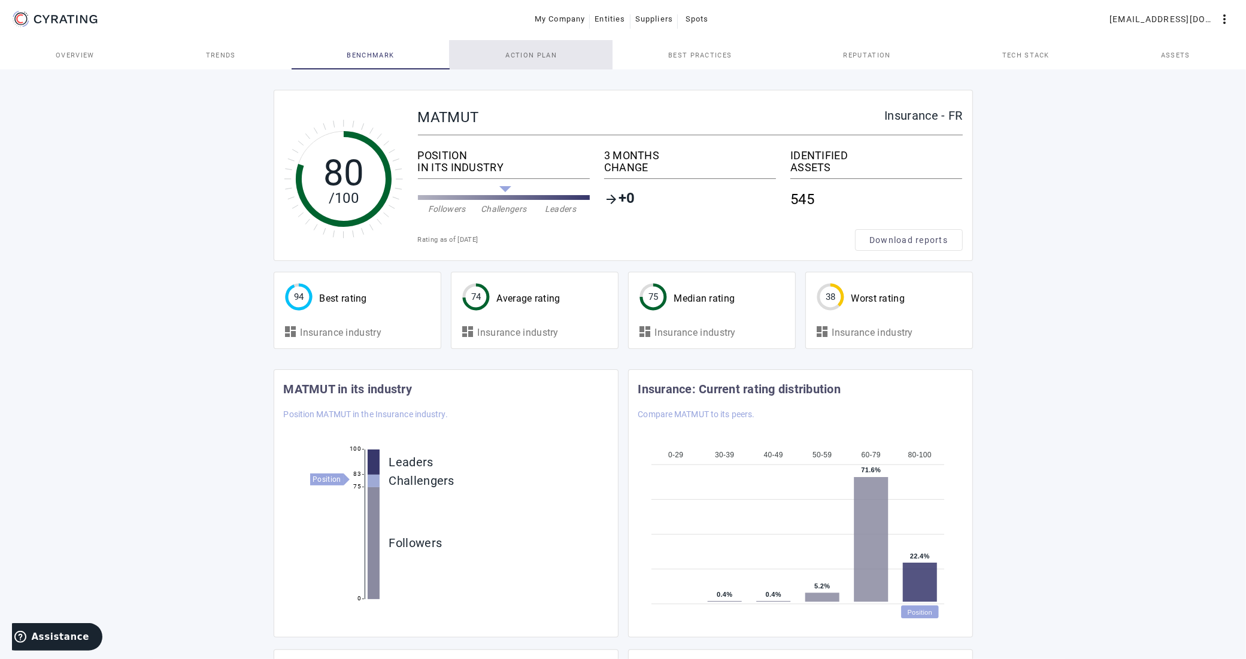
click at [525, 52] on span "Action Plan" at bounding box center [530, 55] width 51 height 7
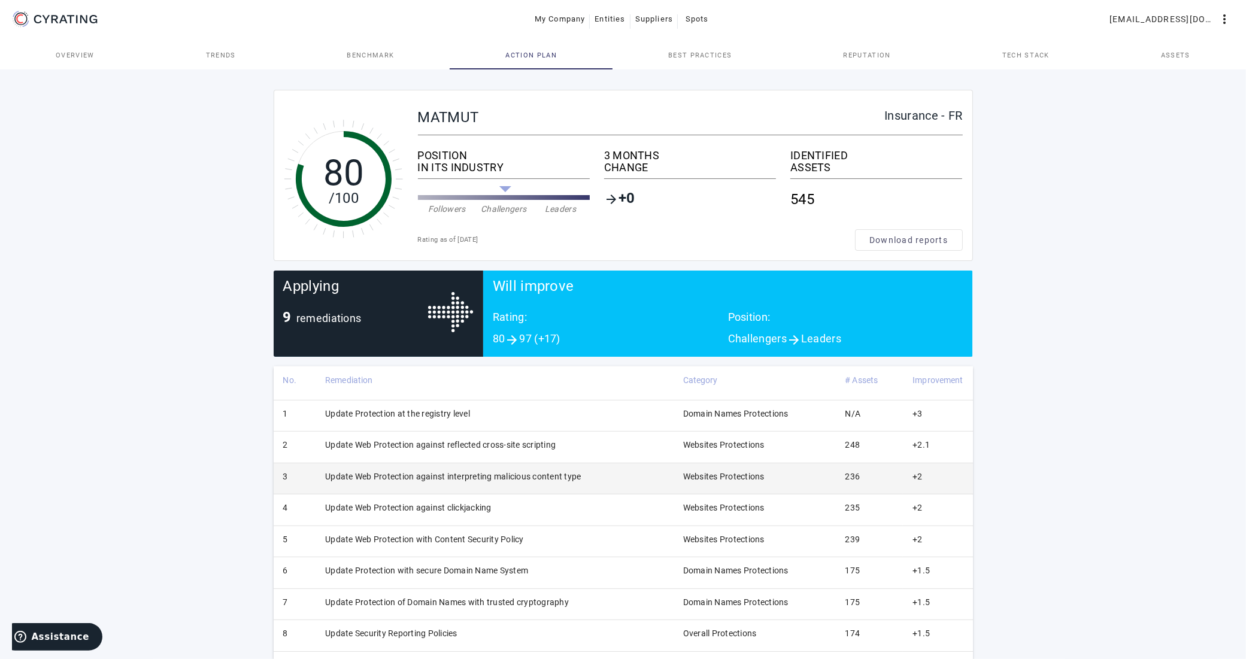
click at [411, 477] on td "Update Web Protection against interpreting malicious content type" at bounding box center [495, 478] width 358 height 31
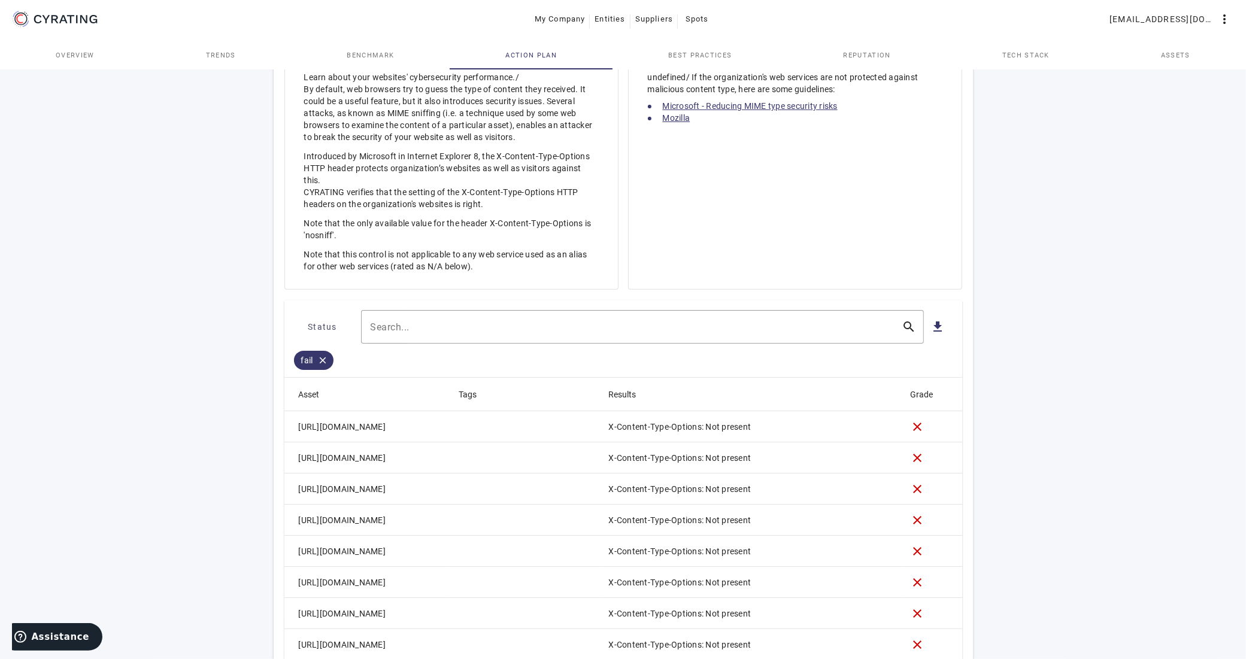
scroll to position [449, 0]
click at [938, 329] on mat-icon "file_download" at bounding box center [938, 325] width 14 height 14
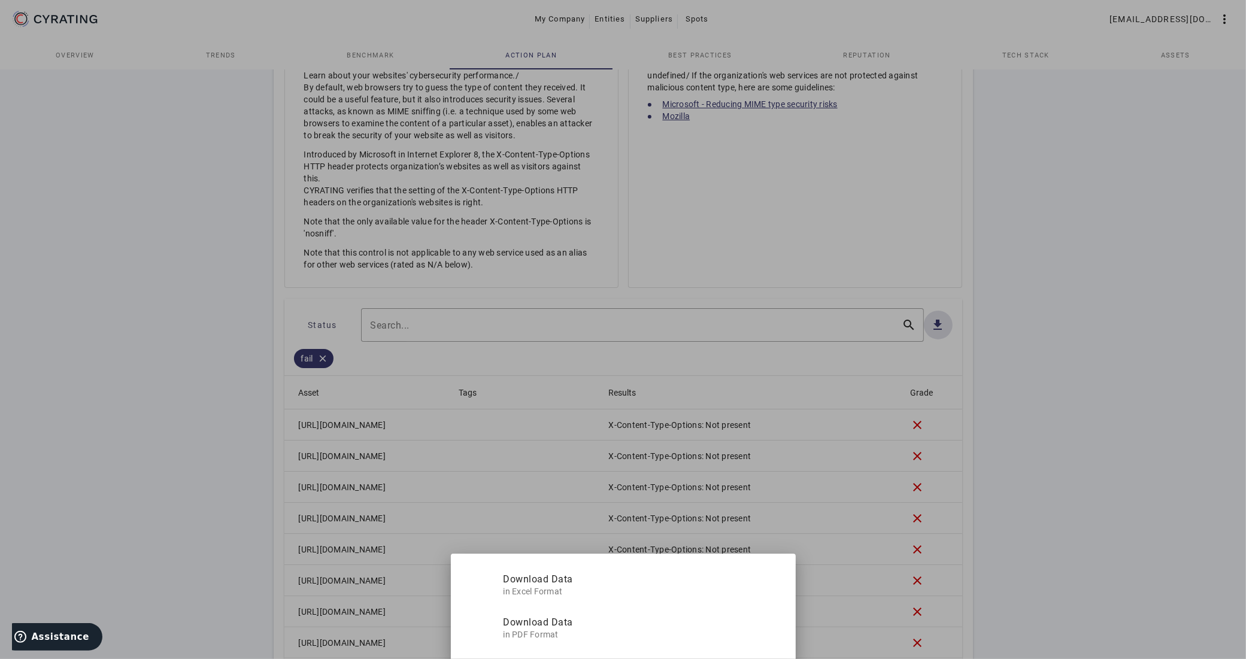
scroll to position [0, 0]
click at [572, 581] on span "Download Data" at bounding box center [640, 578] width 273 height 31
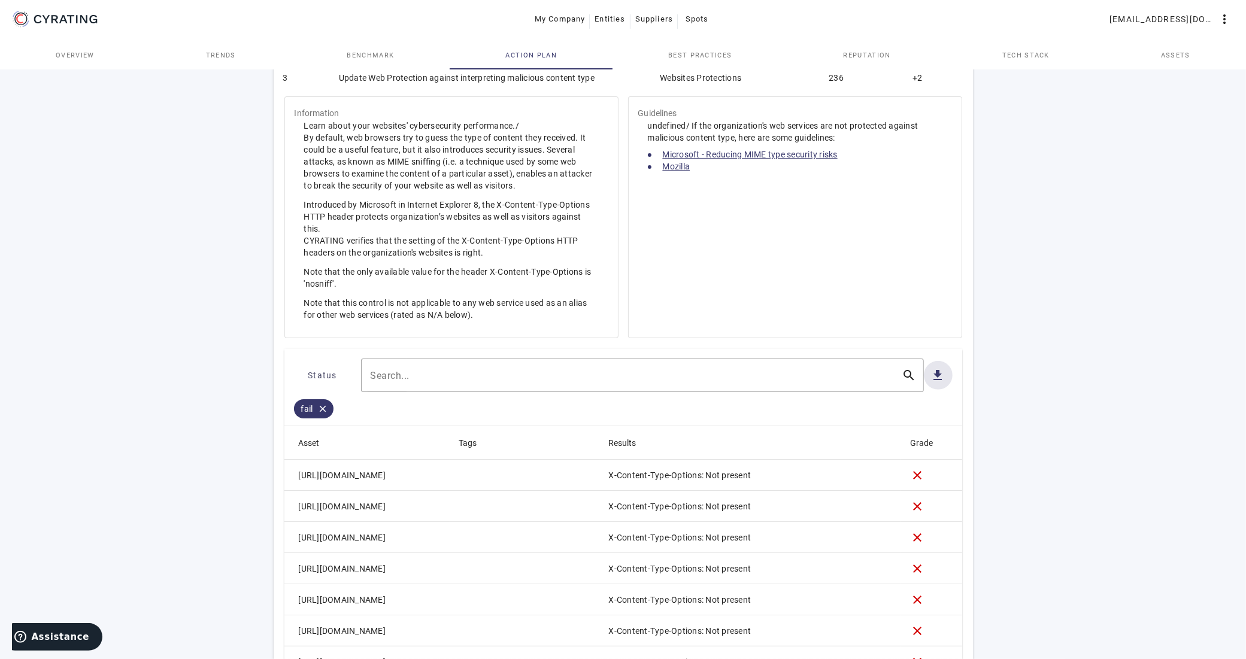
scroll to position [374, 0]
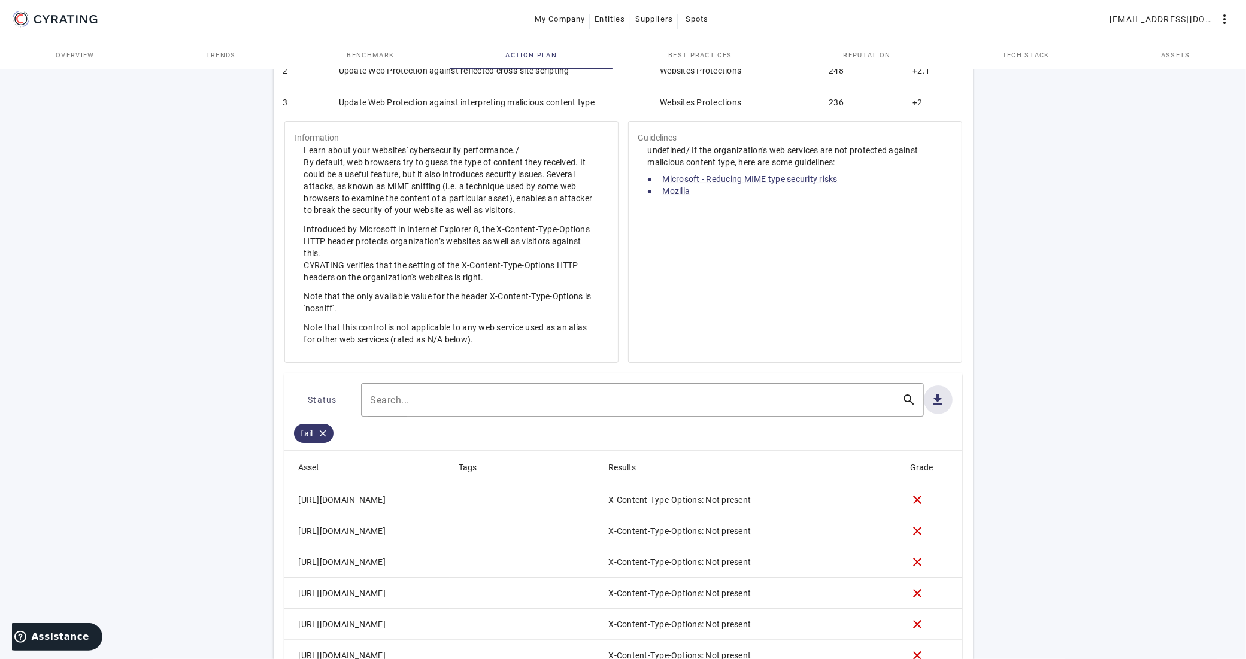
click at [786, 181] on link "Microsoft - Reducing MIME type security risks" at bounding box center [750, 179] width 175 height 10
